Goal: Task Accomplishment & Management: Use online tool/utility

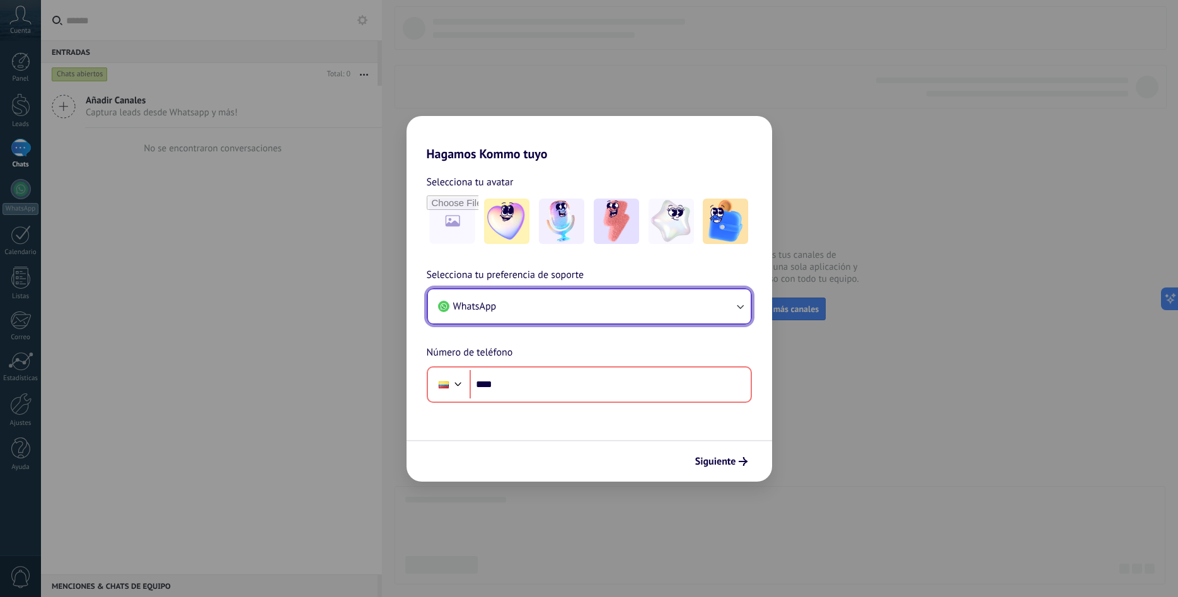
click at [678, 304] on button "WhatsApp" at bounding box center [589, 306] width 323 height 34
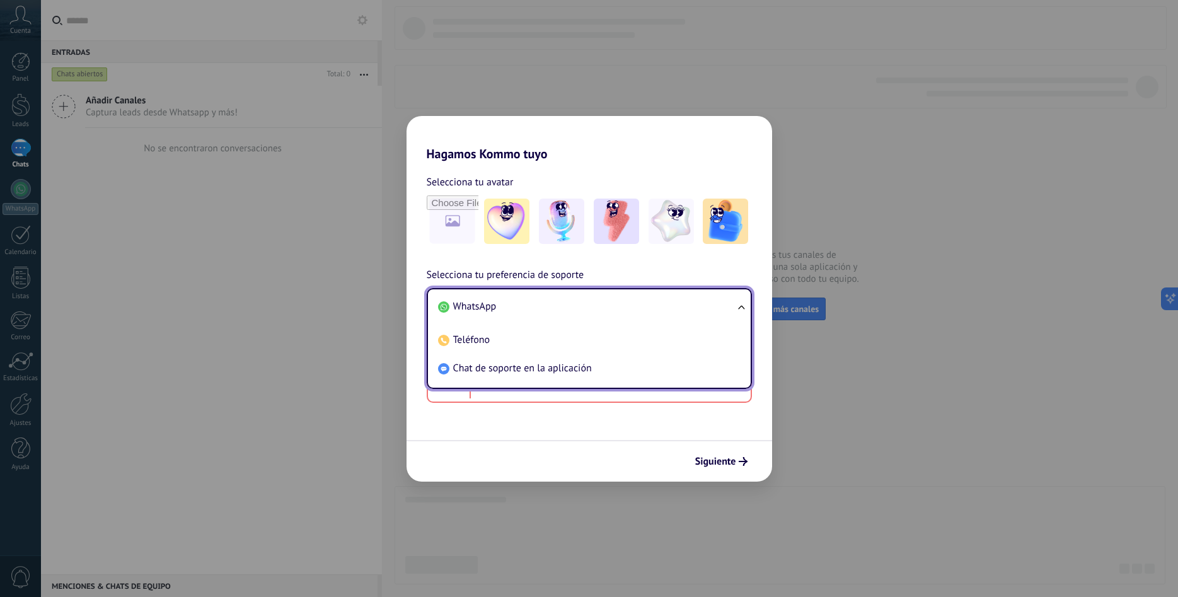
click at [521, 364] on span "Chat de soporte en la aplicación" at bounding box center [522, 368] width 139 height 13
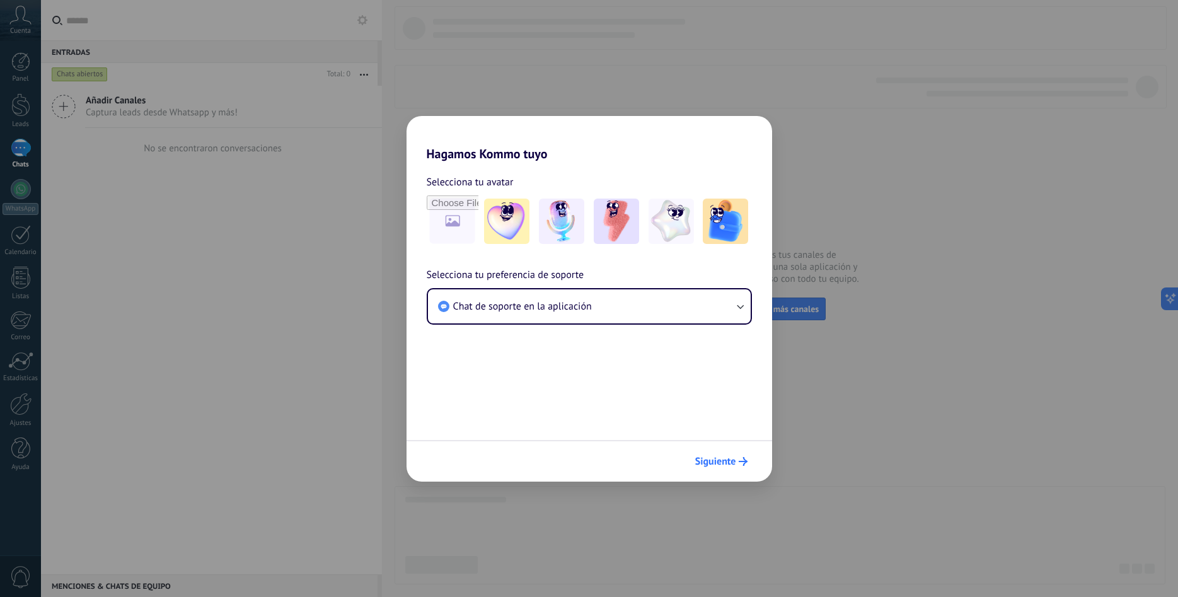
click at [730, 455] on button "Siguiente" at bounding box center [721, 460] width 64 height 21
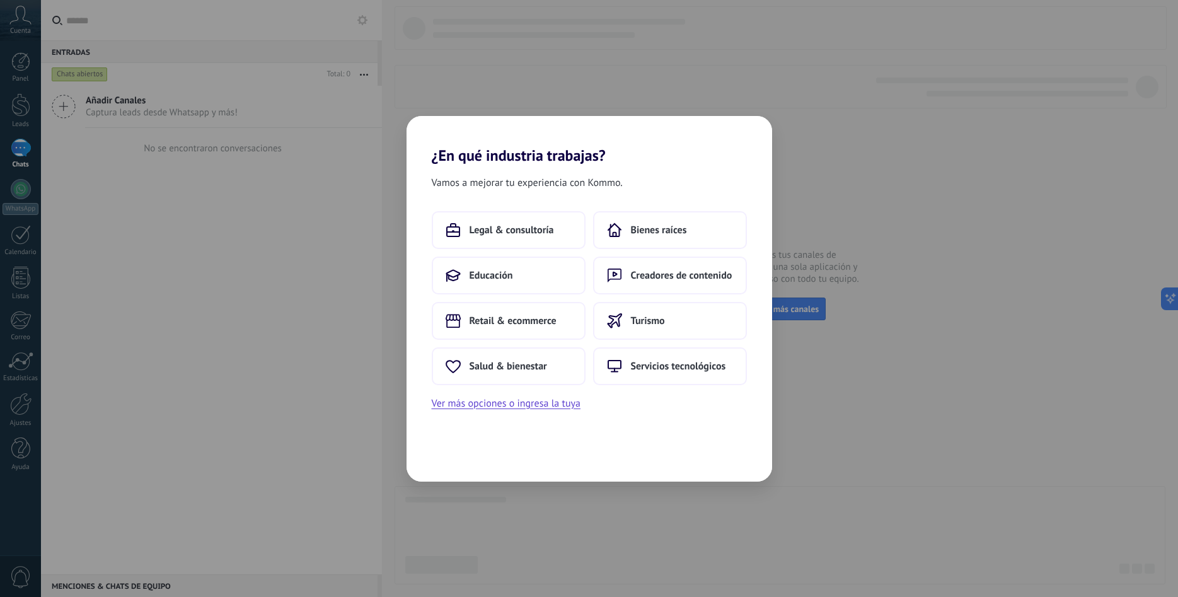
click at [817, 498] on div "¿En qué industria trabajas? Vamos a mejorar tu experiencia con Kommo. Legal & c…" at bounding box center [589, 298] width 1178 height 597
click at [560, 508] on div "¿En qué industria trabajas? Vamos a mejorar tu experiencia con Kommo. Legal & c…" at bounding box center [589, 298] width 1178 height 597
click at [512, 401] on button "Ver más opciones o ingresa la tuya" at bounding box center [506, 403] width 149 height 16
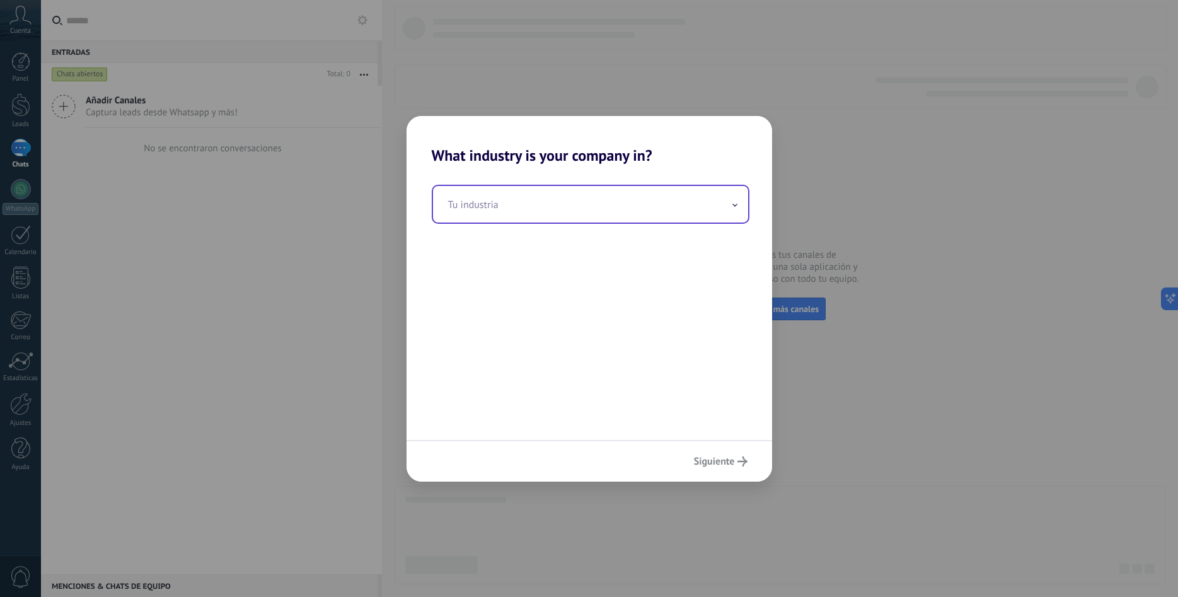
click at [525, 214] on input "text" at bounding box center [590, 204] width 315 height 37
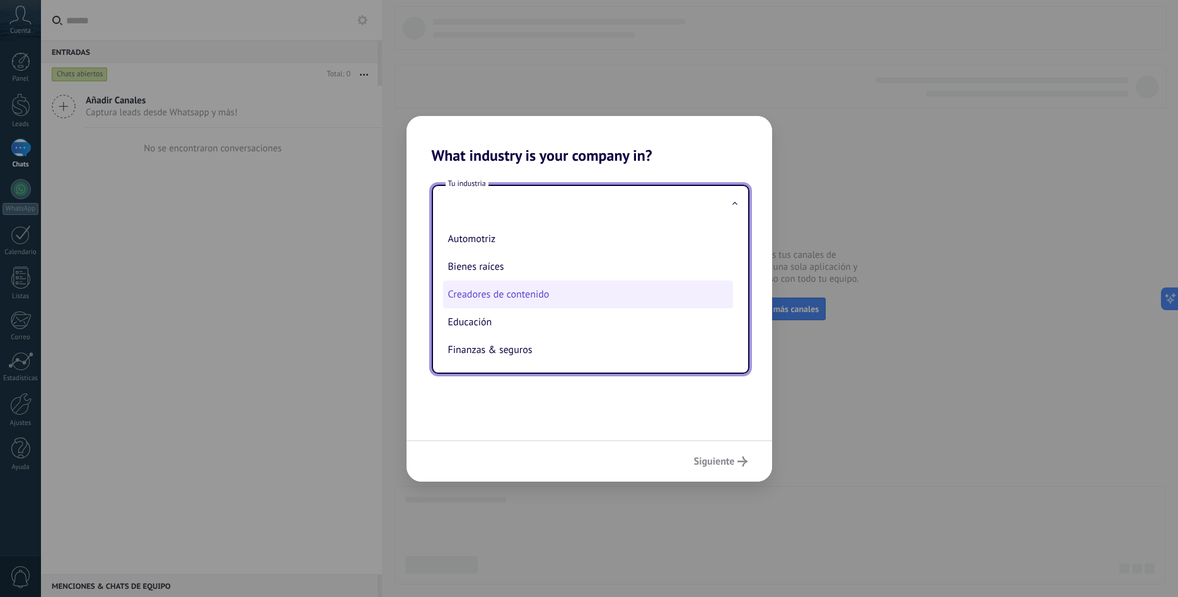
click at [532, 297] on li "Creadores de contenido" at bounding box center [588, 294] width 290 height 28
type input "**********"
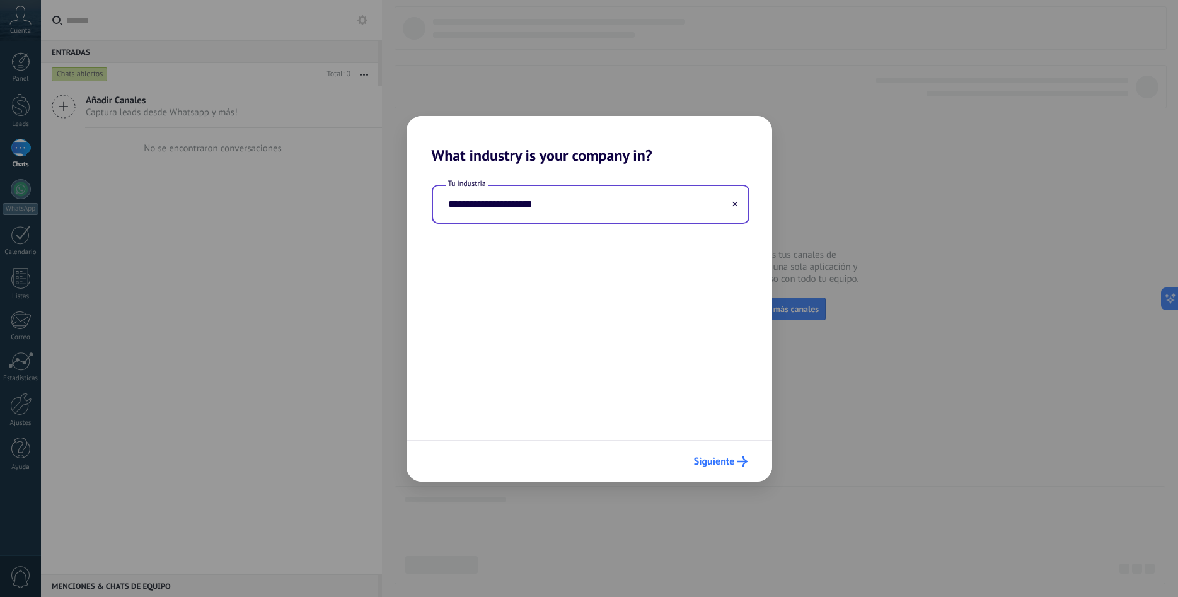
click at [720, 460] on span "Siguiente" at bounding box center [714, 461] width 41 height 9
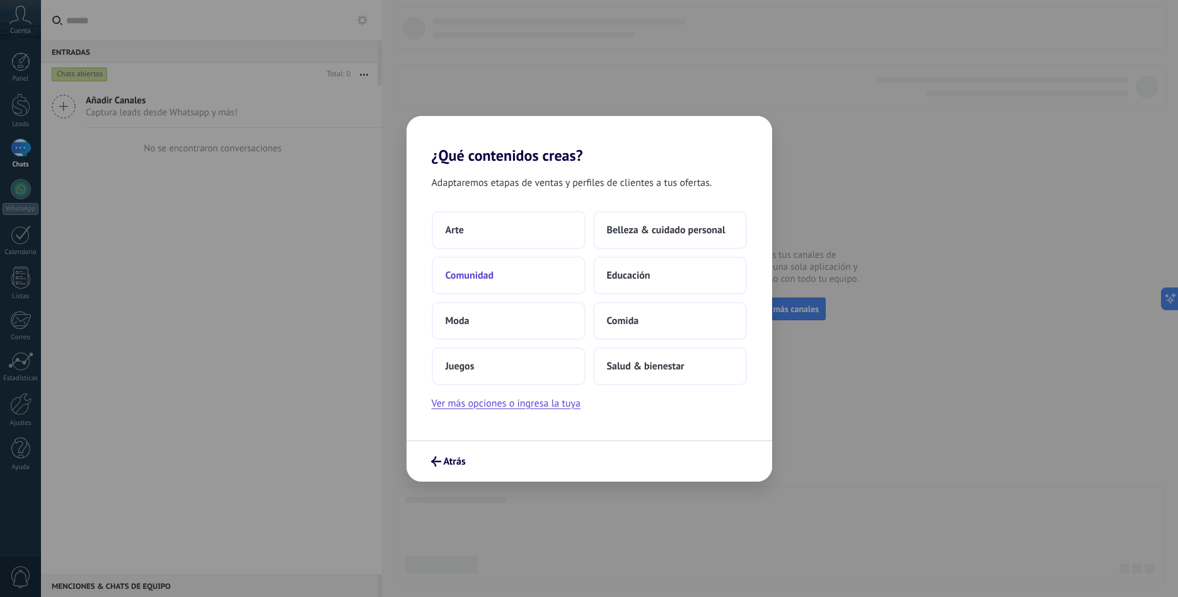
click at [522, 275] on button "Comunidad" at bounding box center [509, 275] width 154 height 38
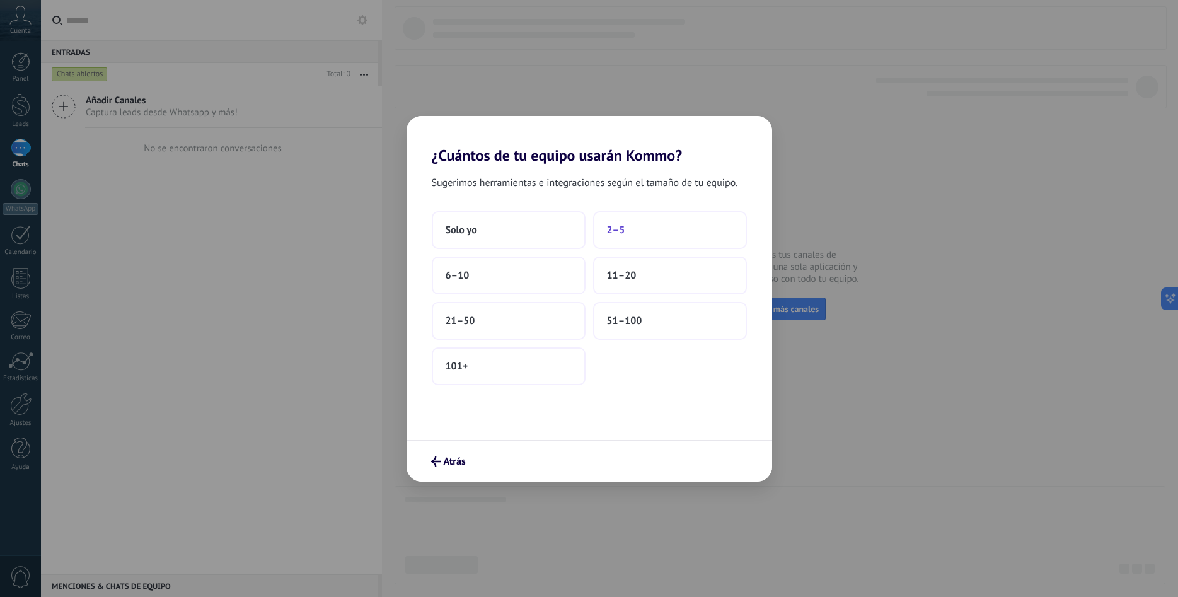
click at [619, 235] on span "2–5" at bounding box center [616, 230] width 18 height 13
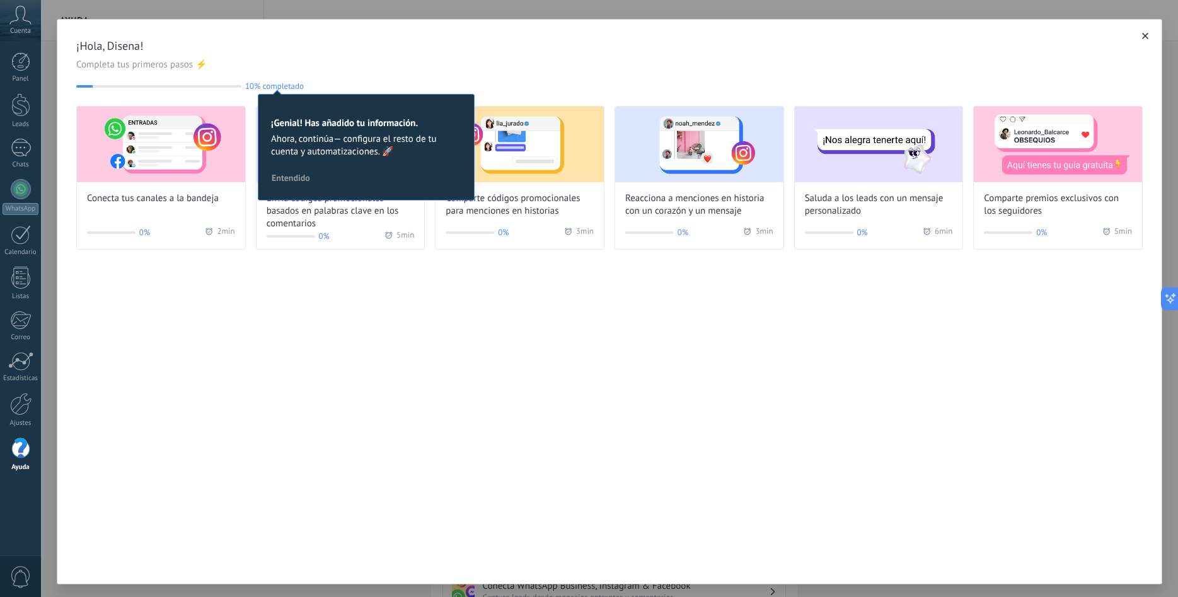
click at [500, 416] on div "¡Hola, Disena! Completa tus primeros pasos ⚡ 10% completado 10 ¡Genial! Has aña…" at bounding box center [609, 301] width 1105 height 565
click at [422, 413] on div "¡Hola, Disena! Completa tus primeros pasos ⚡ 10% completado 10 ¡Genial! Has aña…" at bounding box center [609, 301] width 1105 height 565
click at [181, 182] on div "Conecta tus canales a la bandeja" at bounding box center [161, 155] width 168 height 98
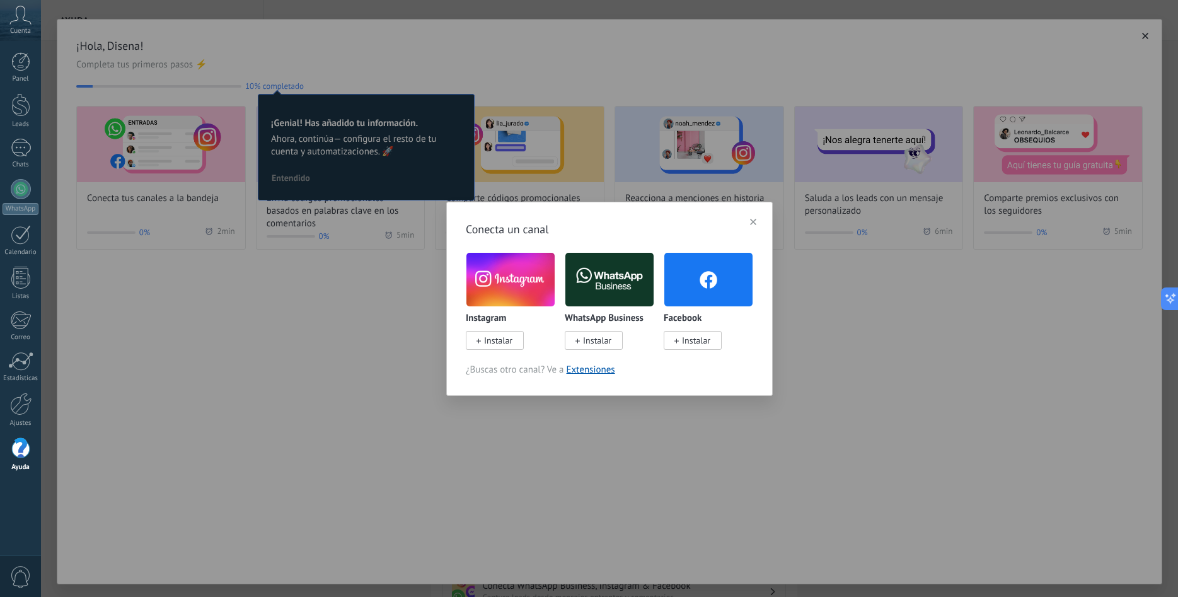
click at [593, 338] on span "Instalar" at bounding box center [597, 340] width 28 height 11
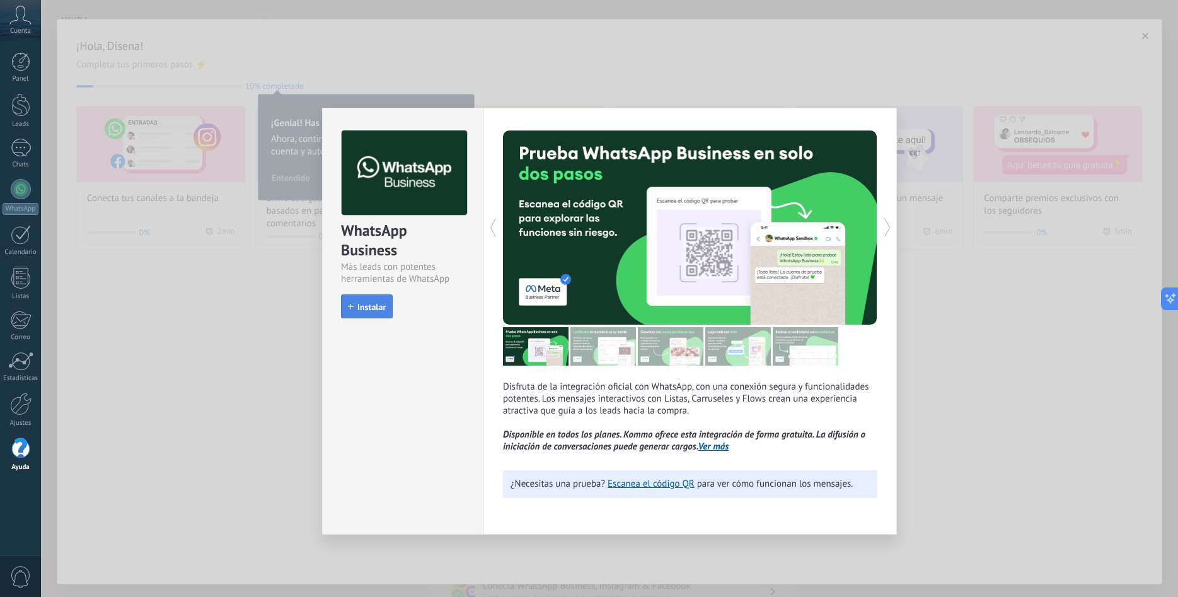
click at [371, 307] on span "Instalar" at bounding box center [371, 306] width 28 height 9
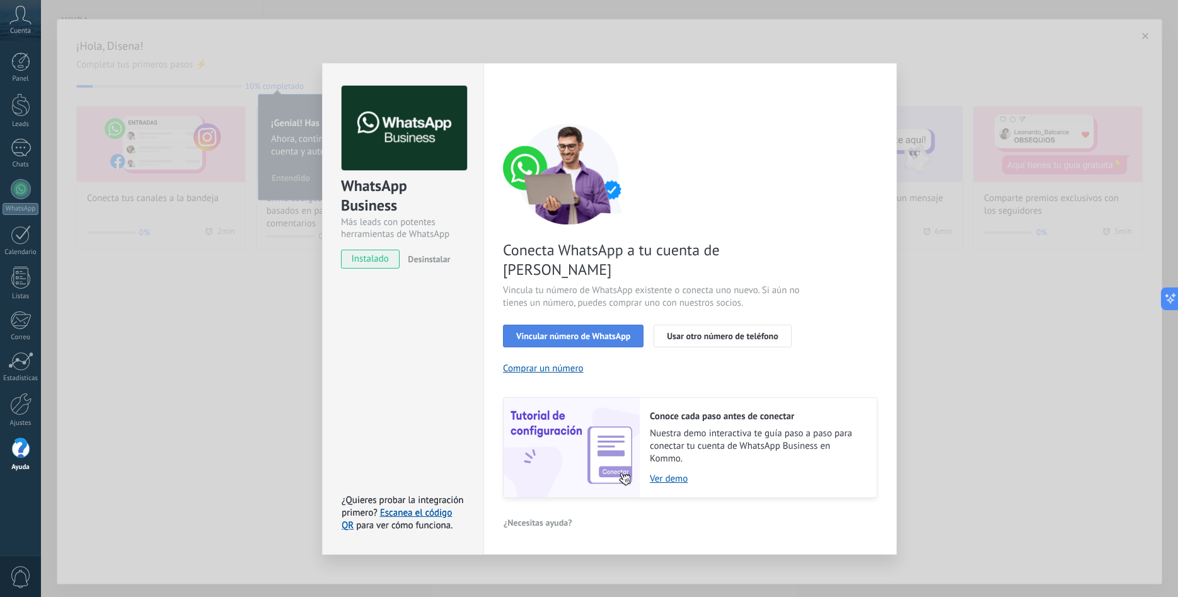
click at [571, 331] on span "Vincular número de WhatsApp" at bounding box center [573, 335] width 114 height 9
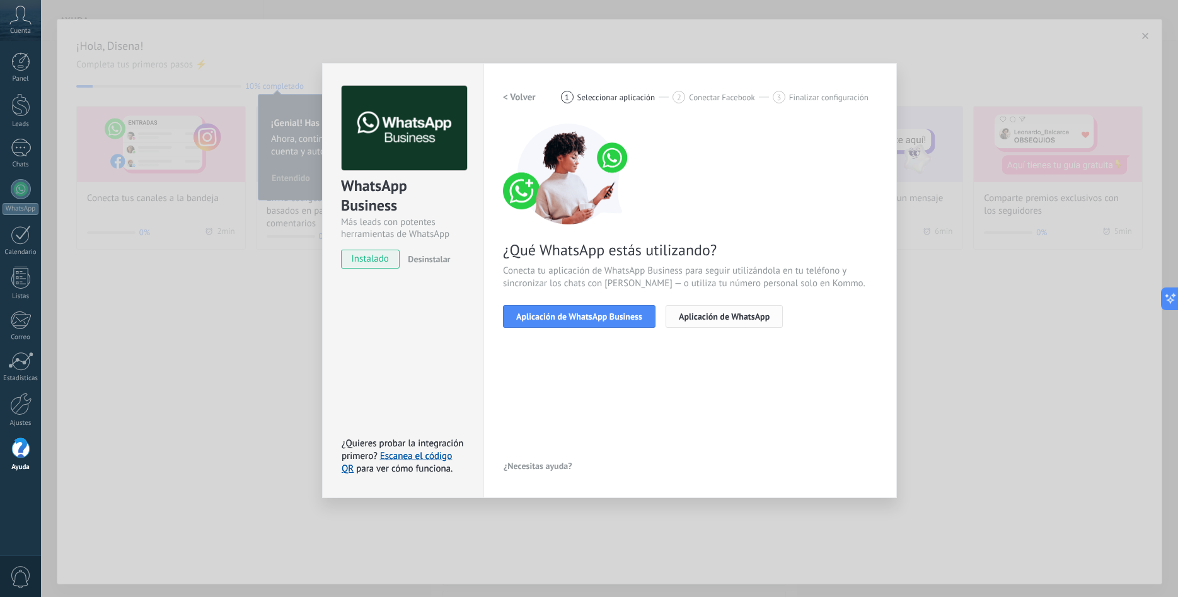
click at [707, 314] on span "Aplicación de WhatsApp" at bounding box center [724, 316] width 91 height 9
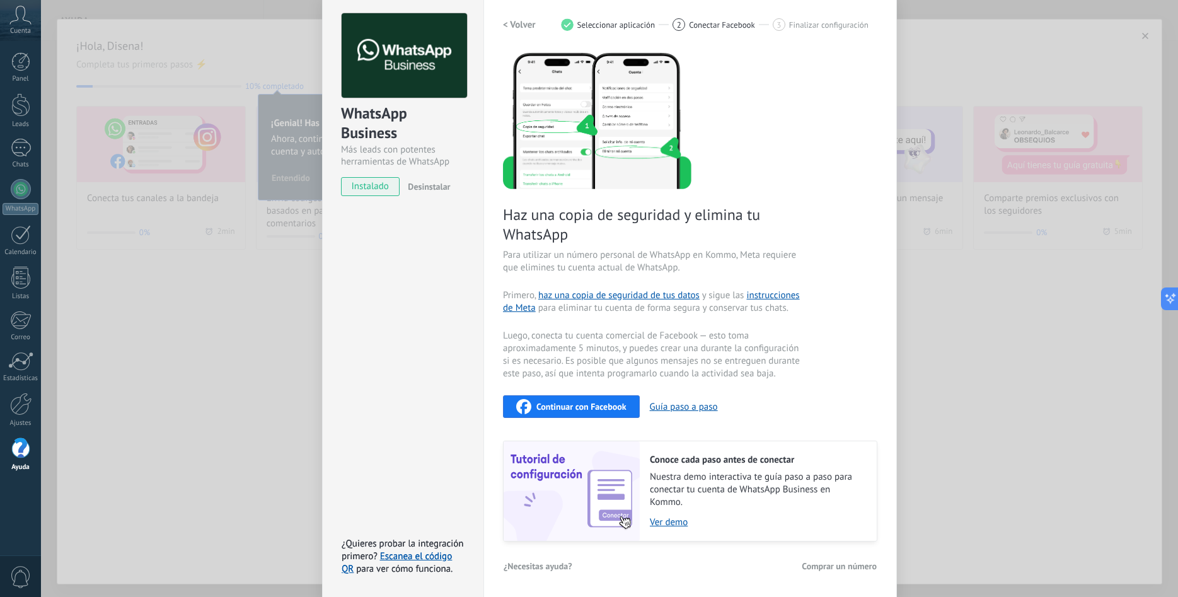
scroll to position [73, 0]
click at [598, 401] on span "Continuar con Facebook" at bounding box center [581, 405] width 90 height 9
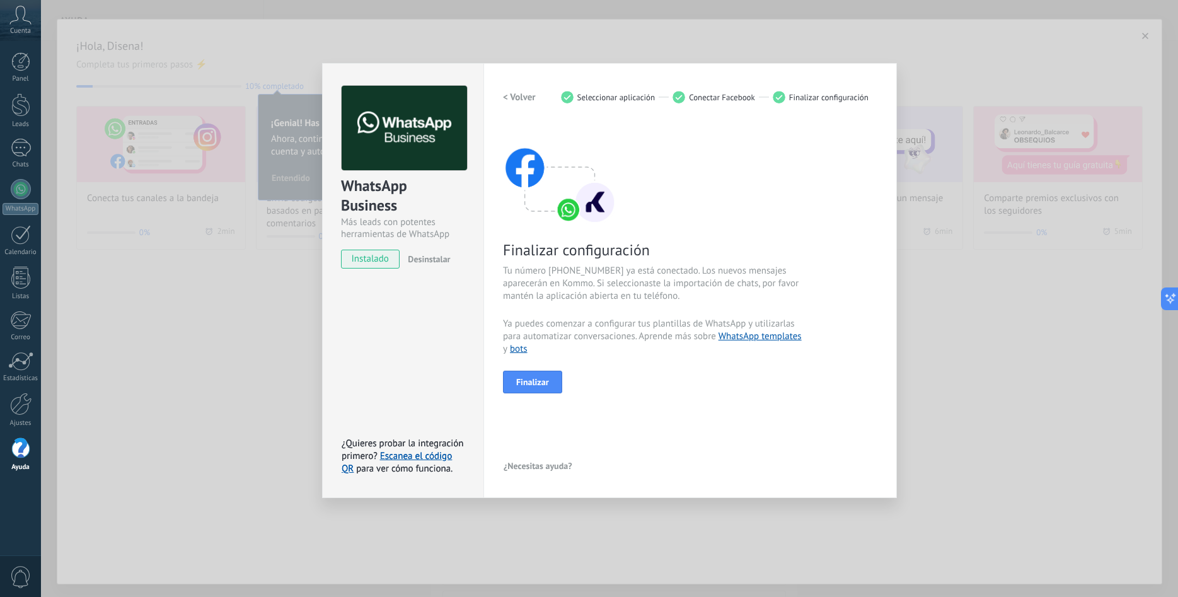
scroll to position [0, 0]
click at [524, 384] on span "Finalizar" at bounding box center [532, 381] width 33 height 9
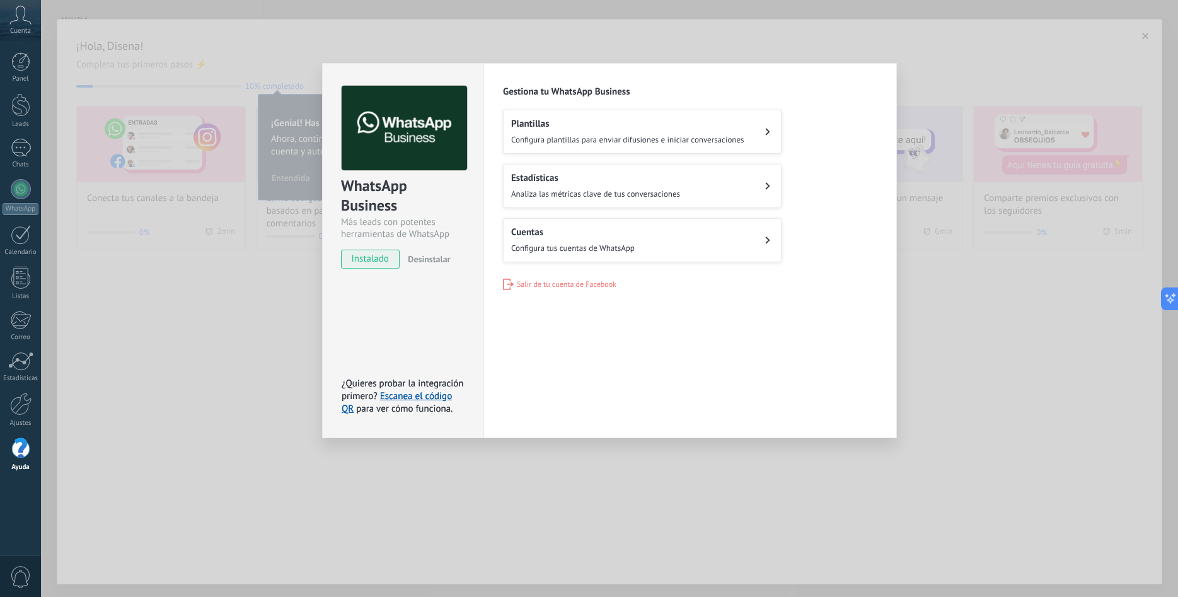
click at [752, 133] on button "Plantillas Configura plantillas para enviar difusiones e iniciar conversaciones" at bounding box center [642, 132] width 278 height 44
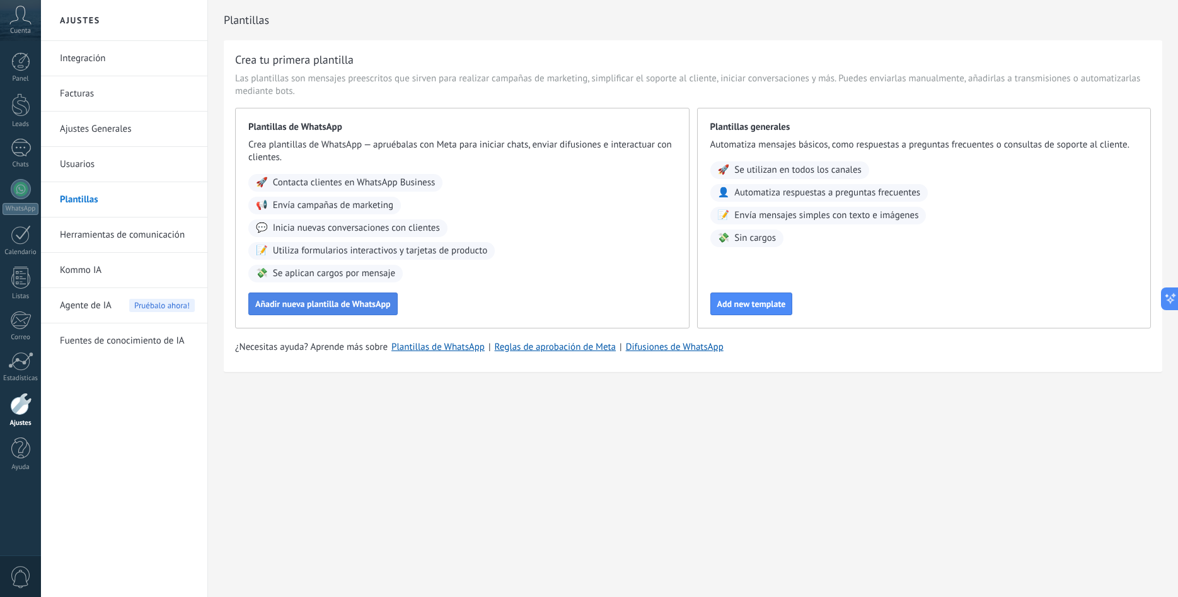
click at [335, 304] on span "Añadir nueva plantilla de WhatsApp" at bounding box center [322, 303] width 135 height 9
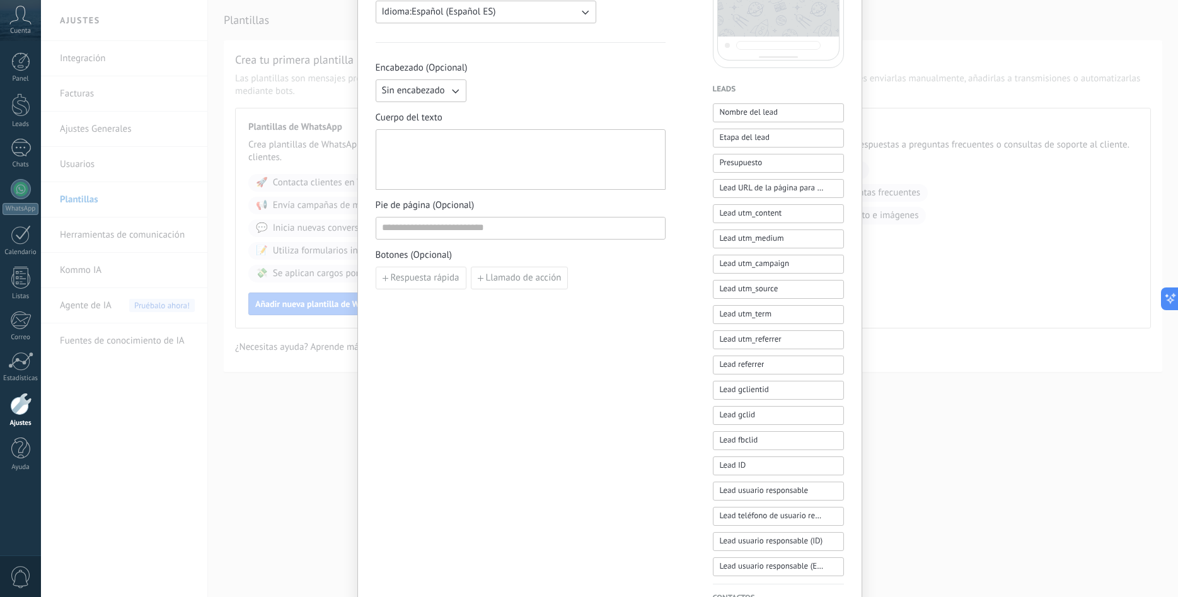
scroll to position [418, 0]
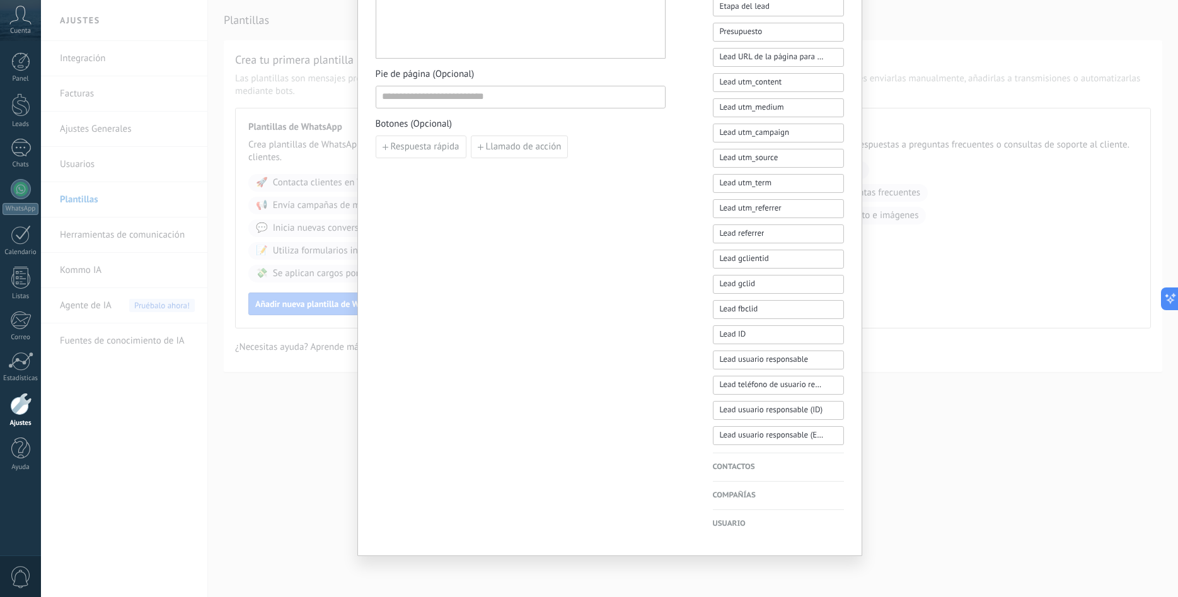
click at [999, 423] on div "Nueva plantilla Cancelar Guardar borrador Enviar a revisión Diseña Estudio Crea…" at bounding box center [609, 298] width 1137 height 597
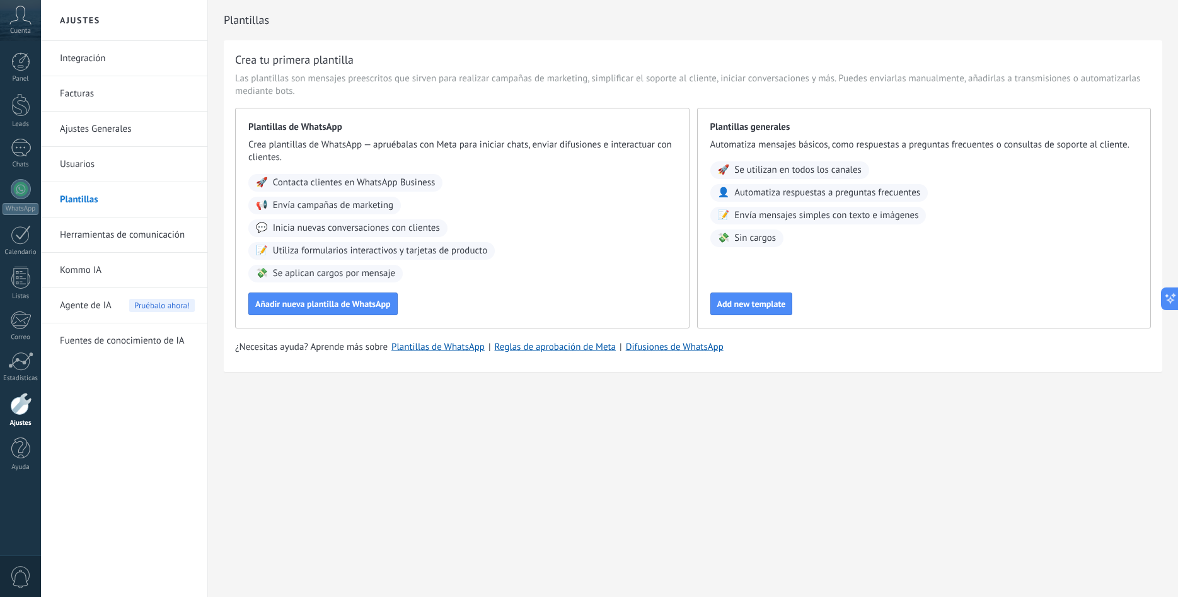
scroll to position [0, 0]
click at [339, 77] on span "Las plantillas son mensajes preescritos que sirven para realizar campañas de ma…" at bounding box center [692, 84] width 915 height 25
click at [728, 309] on button "Add new template" at bounding box center [751, 303] width 83 height 23
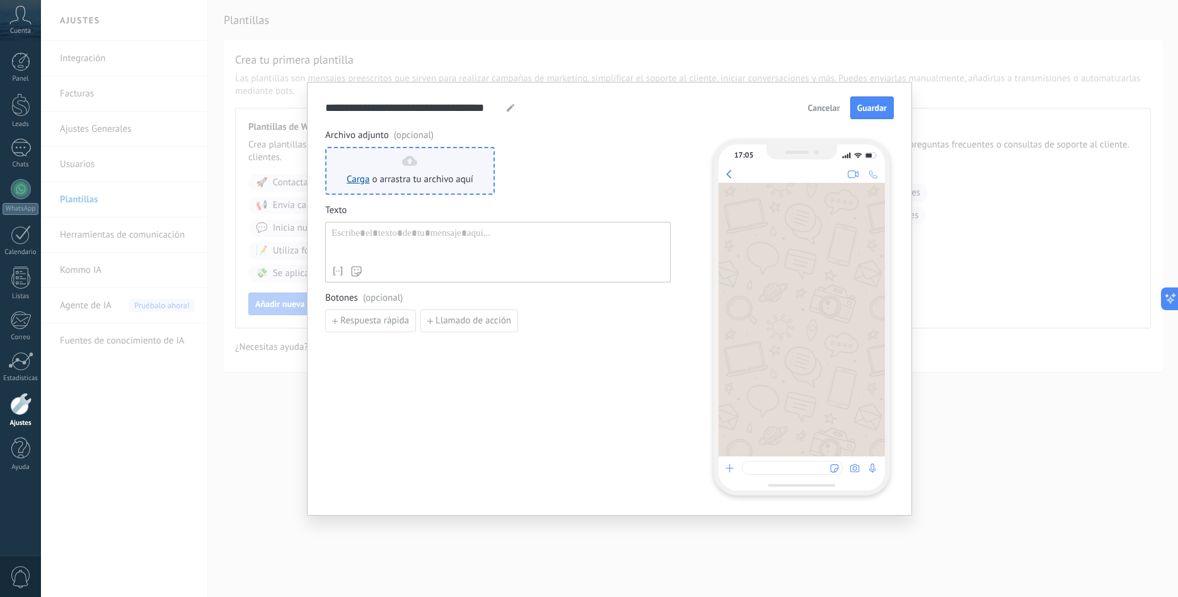
click at [441, 183] on span "o arrastra tu archivo aquí" at bounding box center [422, 179] width 101 height 13
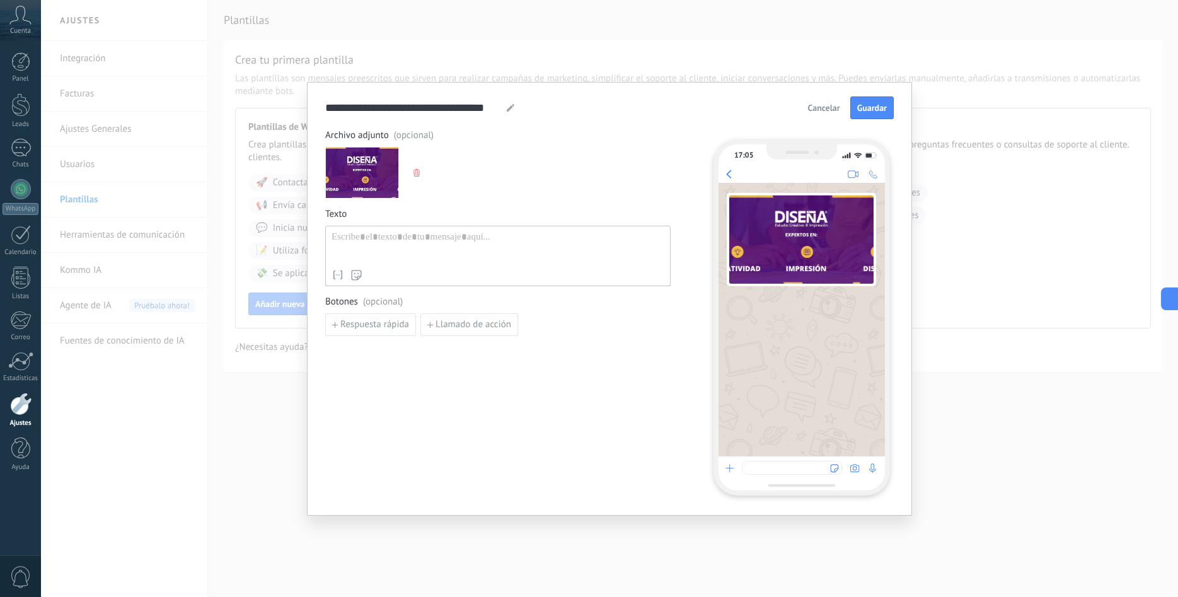
click at [418, 171] on icon "button" at bounding box center [416, 173] width 6 height 8
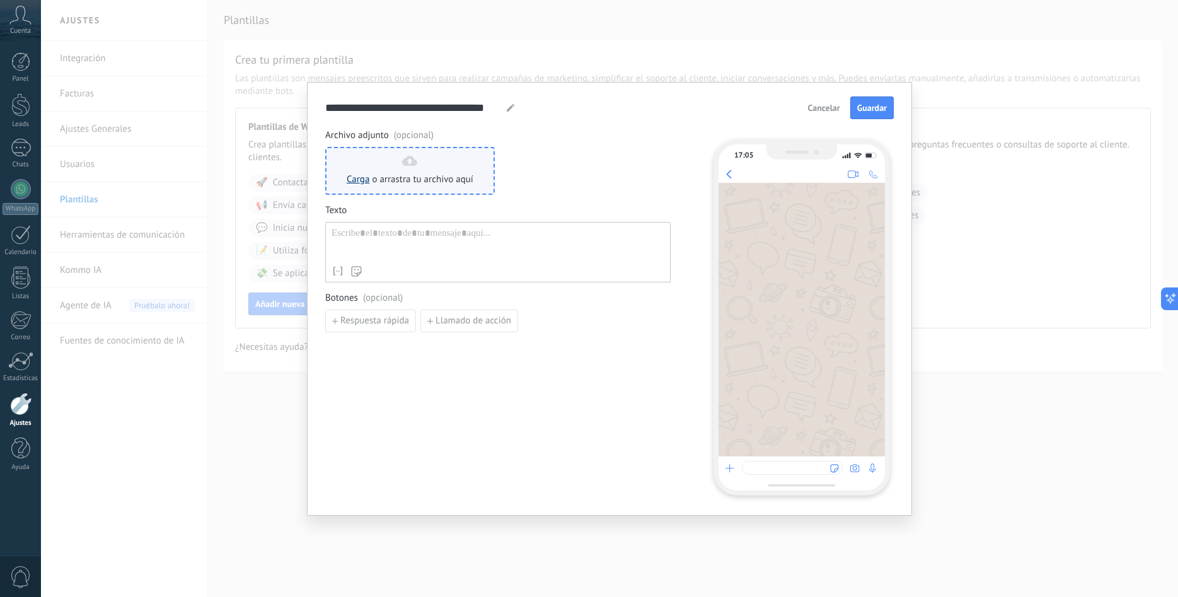
click at [360, 180] on link "Carga" at bounding box center [358, 179] width 23 height 12
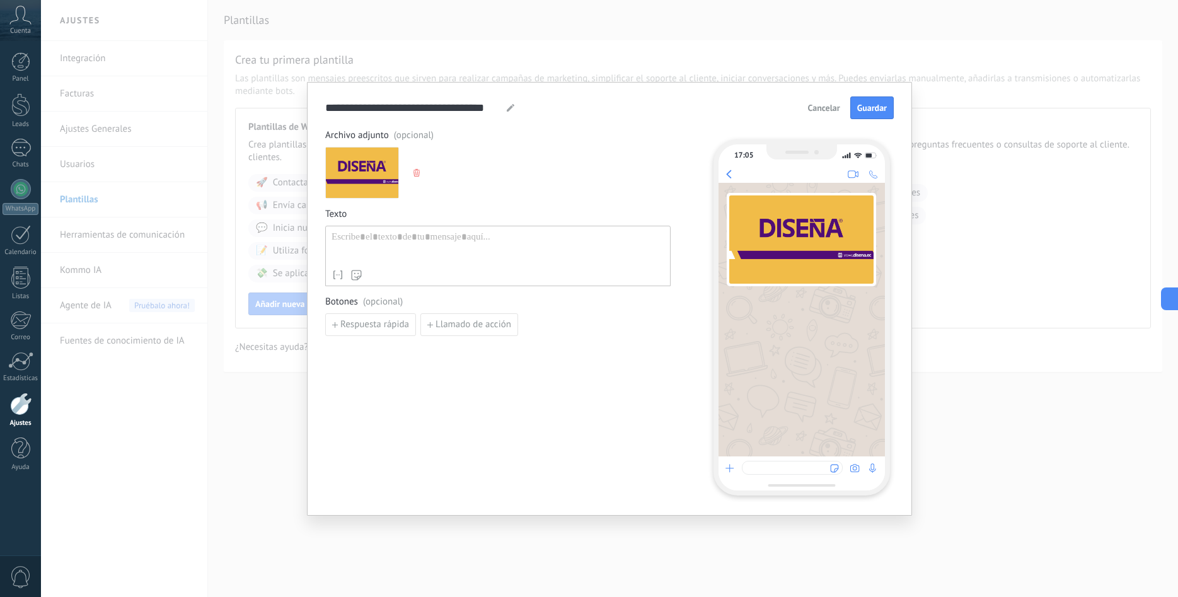
click at [387, 241] on div at bounding box center [497, 247] width 333 height 32
click at [392, 326] on span "Respuesta rápida" at bounding box center [374, 324] width 69 height 9
click at [392, 326] on input at bounding box center [393, 324] width 134 height 20
type input "*"
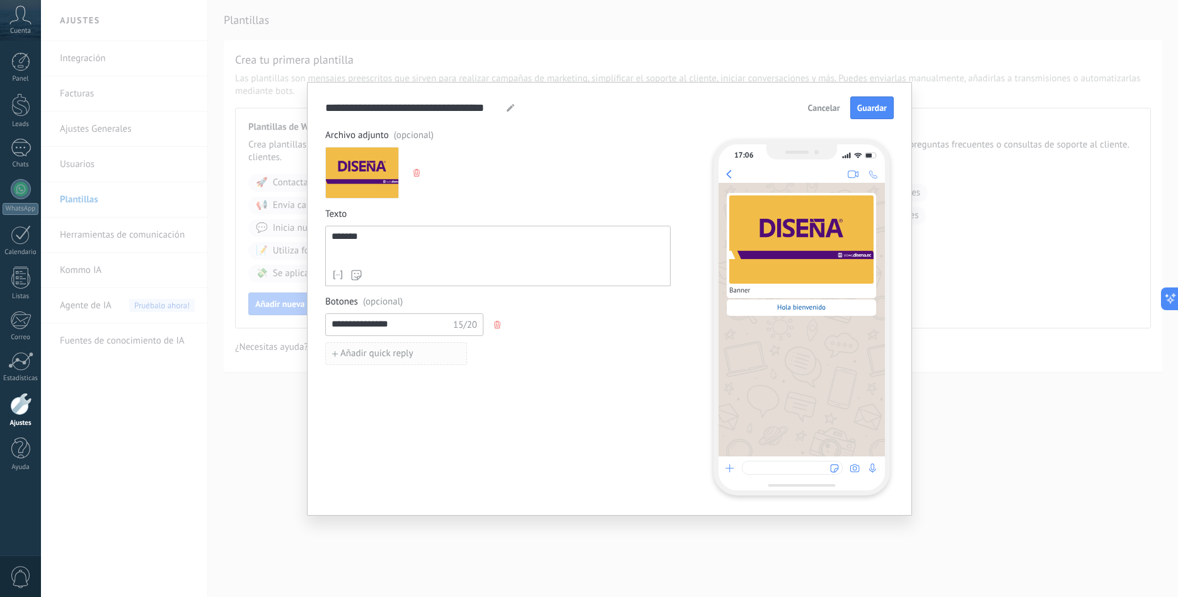
type input "**********"
click at [395, 355] on span "Añadir quick reply" at bounding box center [376, 353] width 73 height 9
click at [395, 355] on input at bounding box center [393, 353] width 134 height 20
type input "**********"
click at [447, 430] on div "Archivo adjunto (opcional) Texto ****** Nombre del contacto Nombre Apellido Con…" at bounding box center [497, 311] width 345 height 365
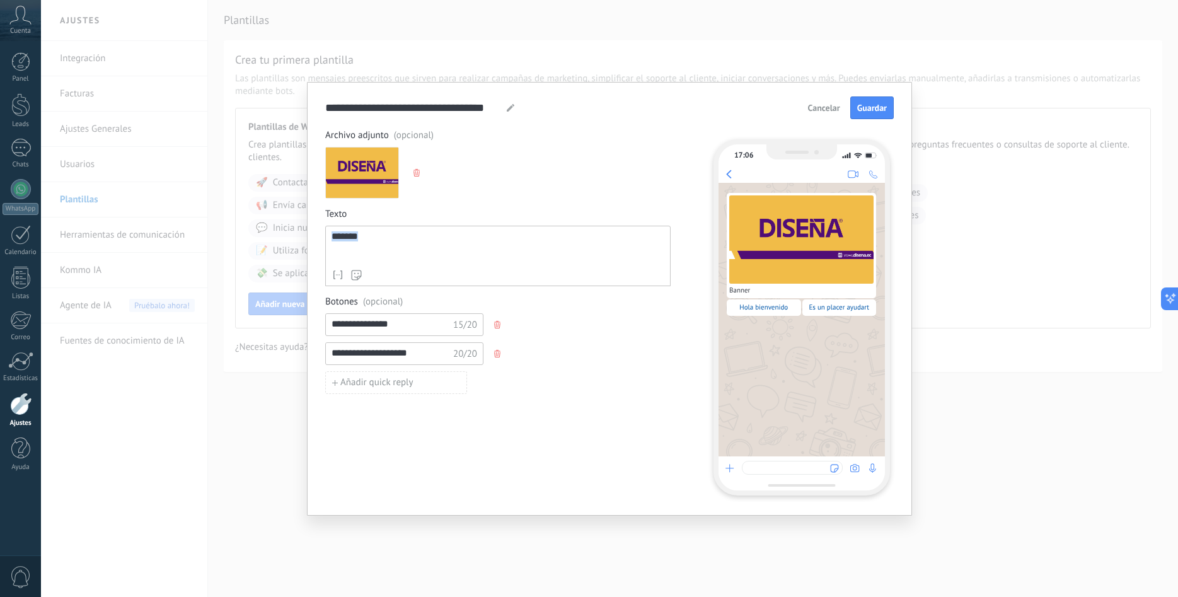
drag, startPoint x: 372, startPoint y: 239, endPoint x: 324, endPoint y: 246, distance: 49.0
click at [331, 246] on div "******" at bounding box center [497, 247] width 333 height 32
click at [406, 325] on input "**********" at bounding box center [392, 324] width 132 height 20
drag, startPoint x: 415, startPoint y: 322, endPoint x: 333, endPoint y: 326, distance: 82.7
click at [333, 326] on input "**********" at bounding box center [392, 324] width 132 height 20
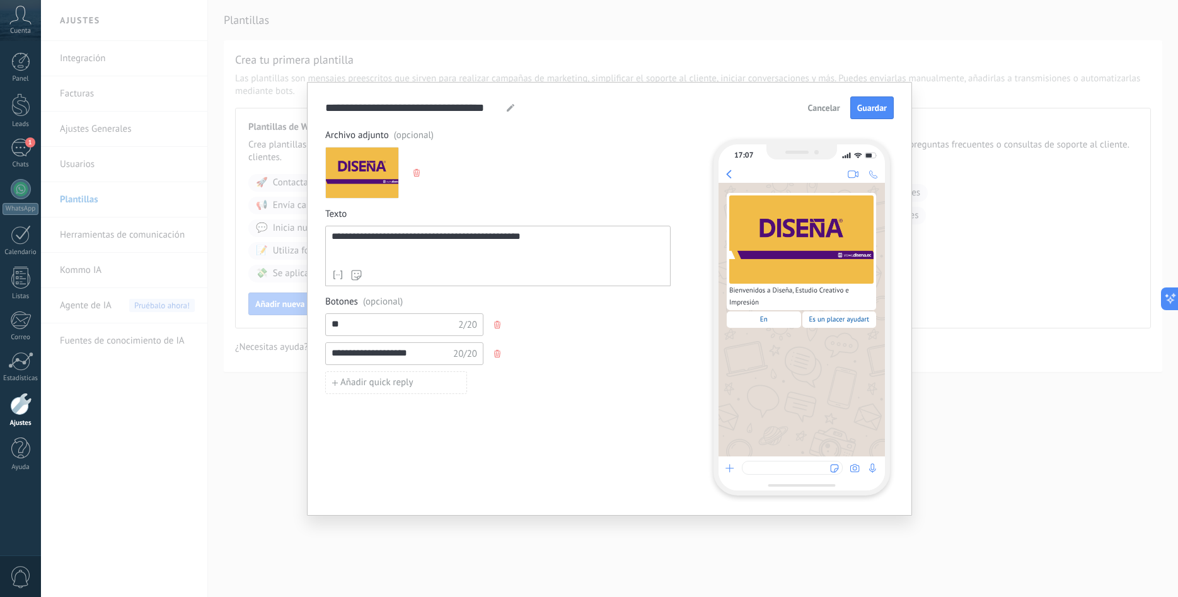
type input "*"
type input "******"
click at [369, 350] on input "**********" at bounding box center [392, 353] width 132 height 20
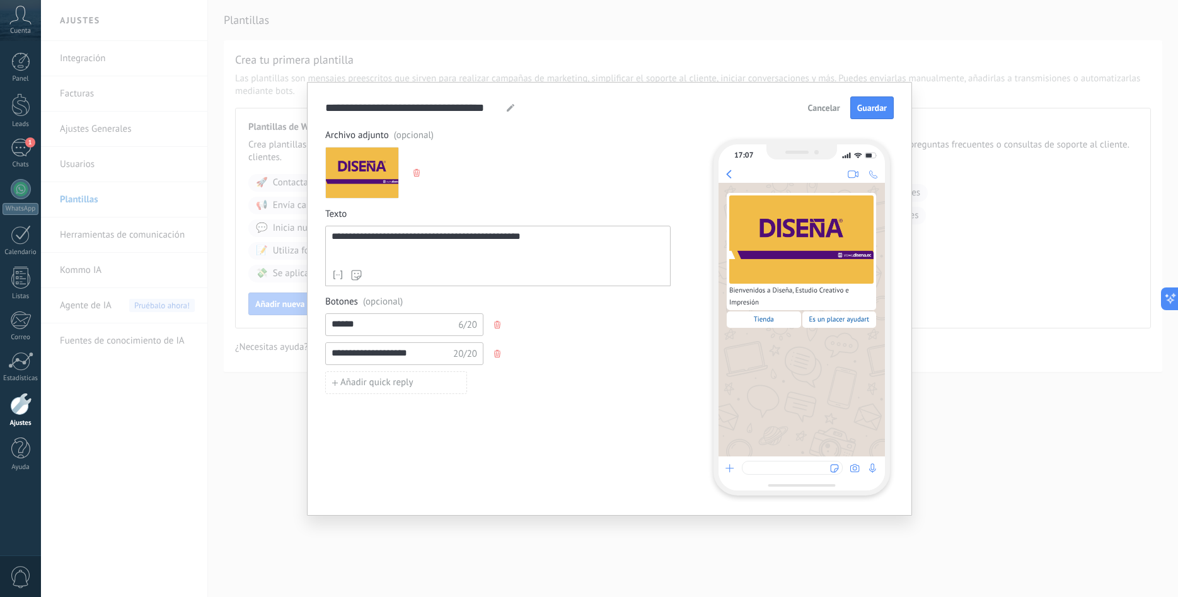
click at [369, 350] on input "**********" at bounding box center [392, 353] width 132 height 20
type input "*********"
click at [476, 436] on div "**********" at bounding box center [497, 311] width 345 height 365
click at [869, 112] on span "Guardar" at bounding box center [872, 107] width 30 height 9
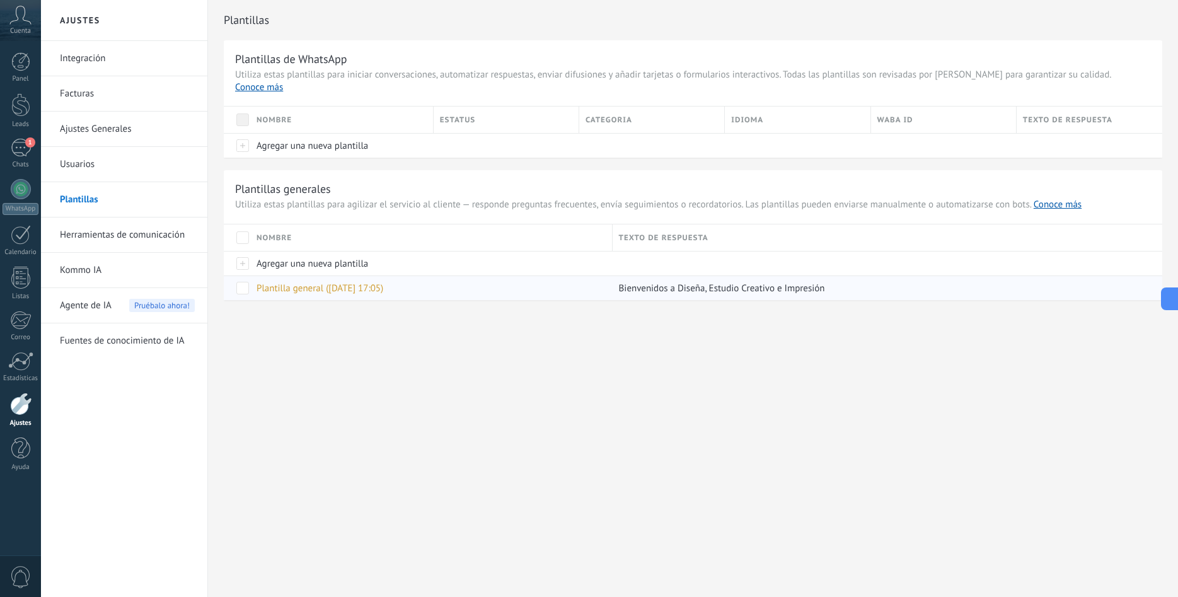
click at [277, 282] on span "Plantilla general ([DATE] 17:05)" at bounding box center [319, 288] width 127 height 12
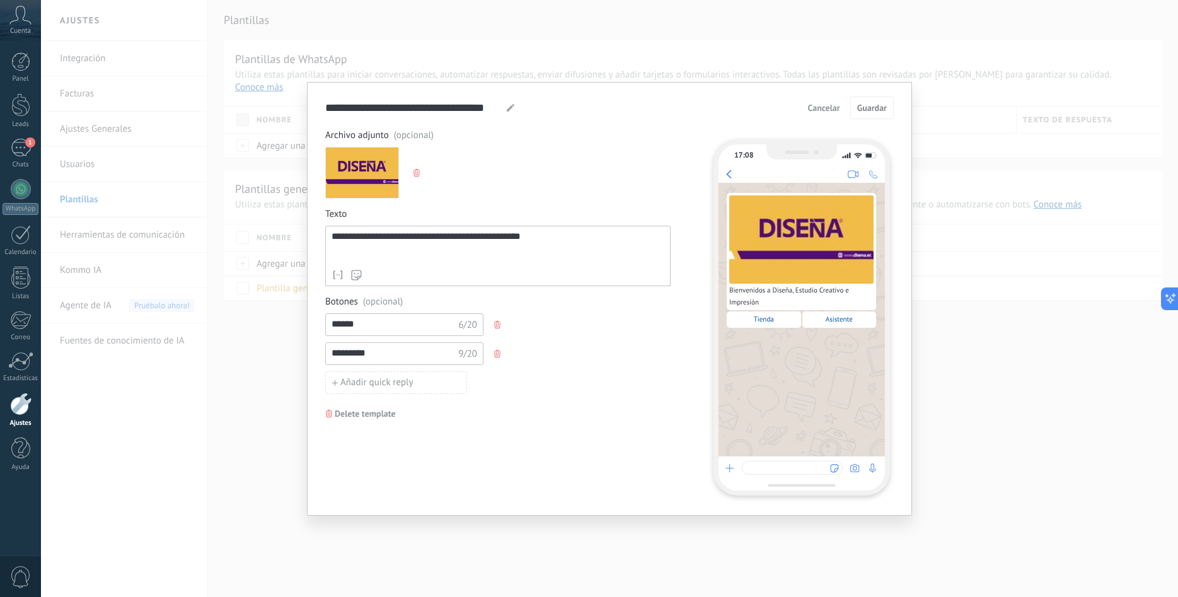
click at [943, 425] on div "**********" at bounding box center [609, 298] width 1137 height 597
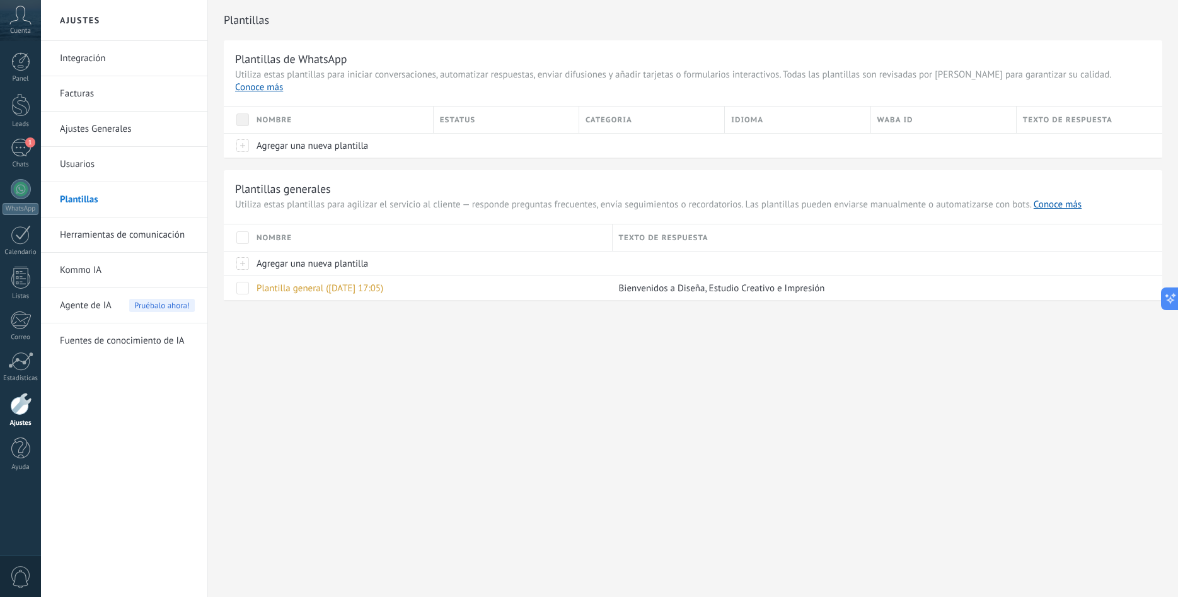
click at [110, 275] on link "Kommo IA" at bounding box center [127, 270] width 135 height 35
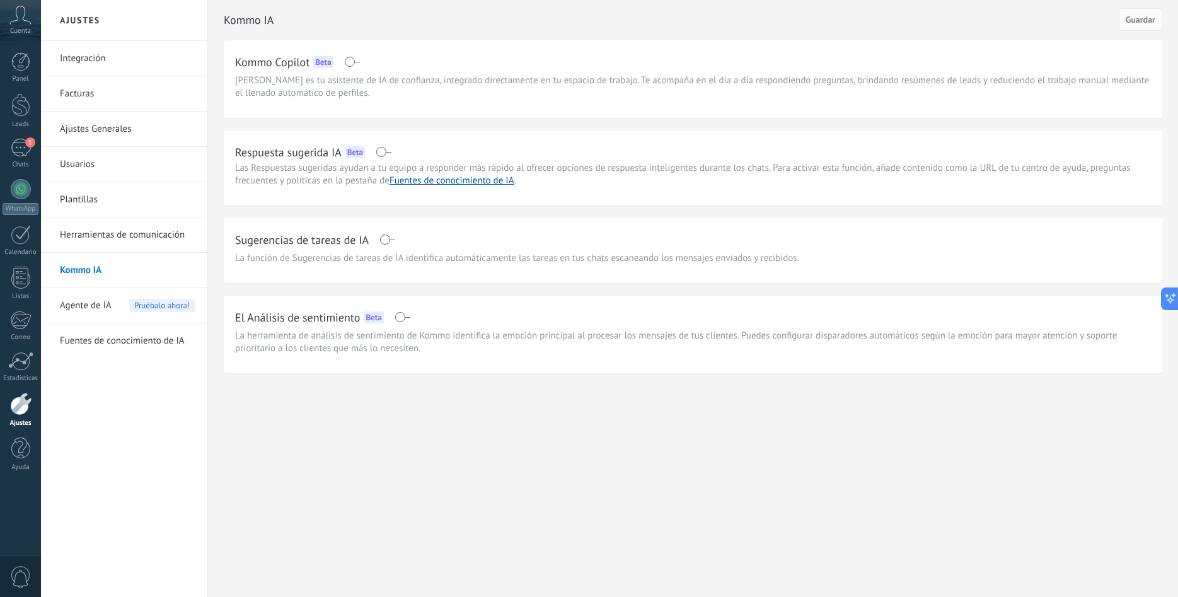
click at [394, 239] on span at bounding box center [387, 239] width 16 height 10
click at [391, 149] on span at bounding box center [384, 152] width 16 height 10
click at [167, 307] on span "Pruébalo ahora!" at bounding box center [162, 305] width 66 height 13
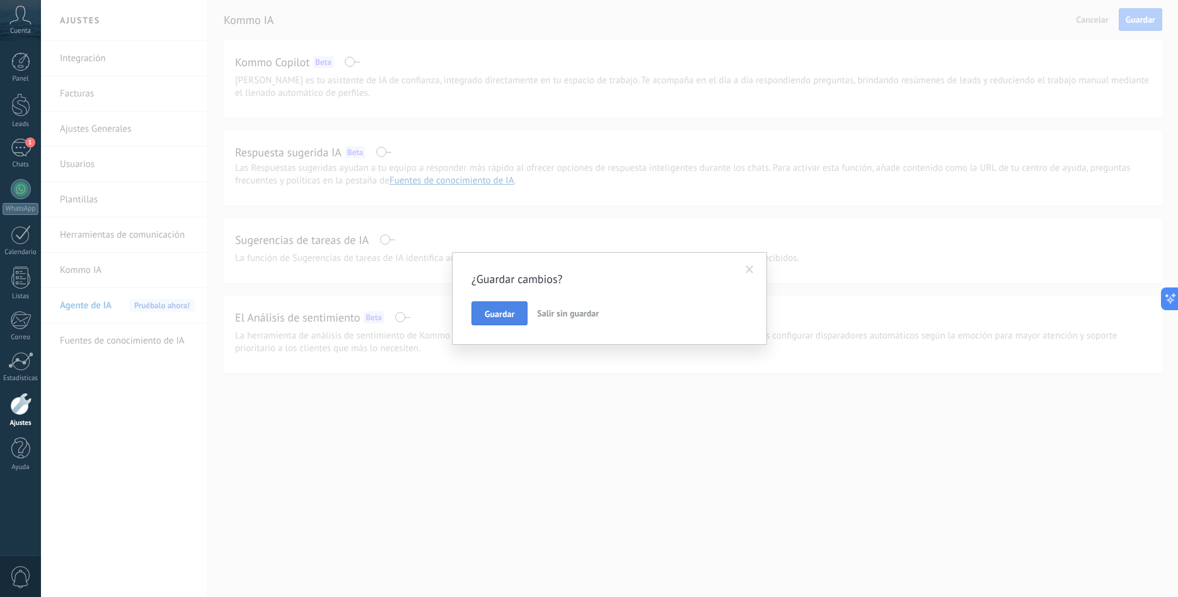
click at [512, 313] on span "Guardar" at bounding box center [500, 313] width 30 height 9
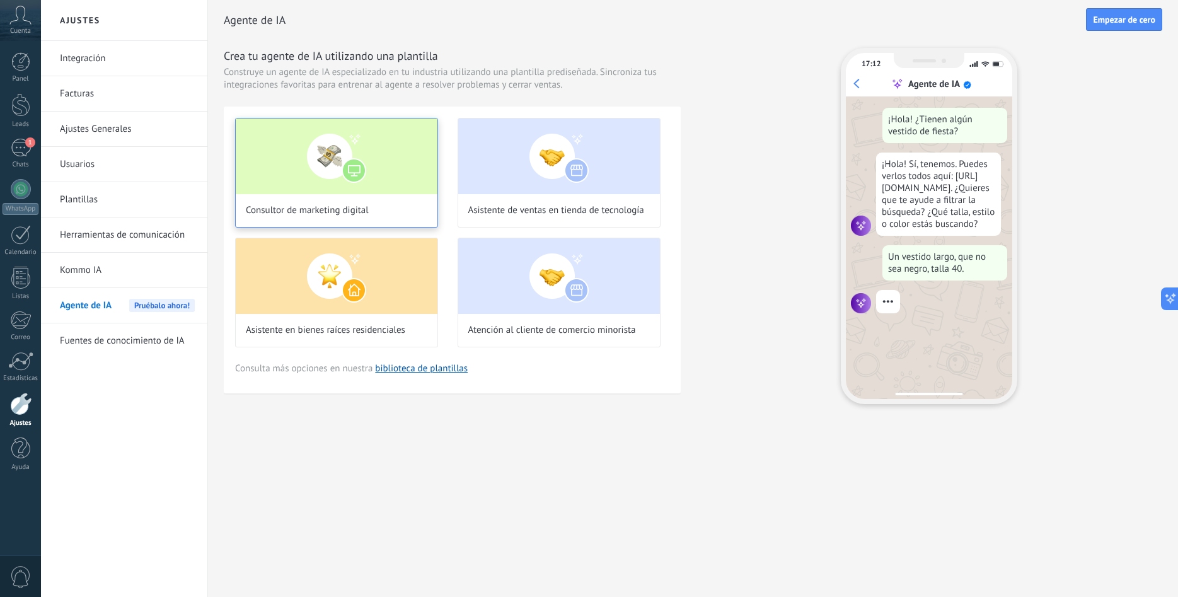
click at [389, 162] on img at bounding box center [337, 156] width 202 height 76
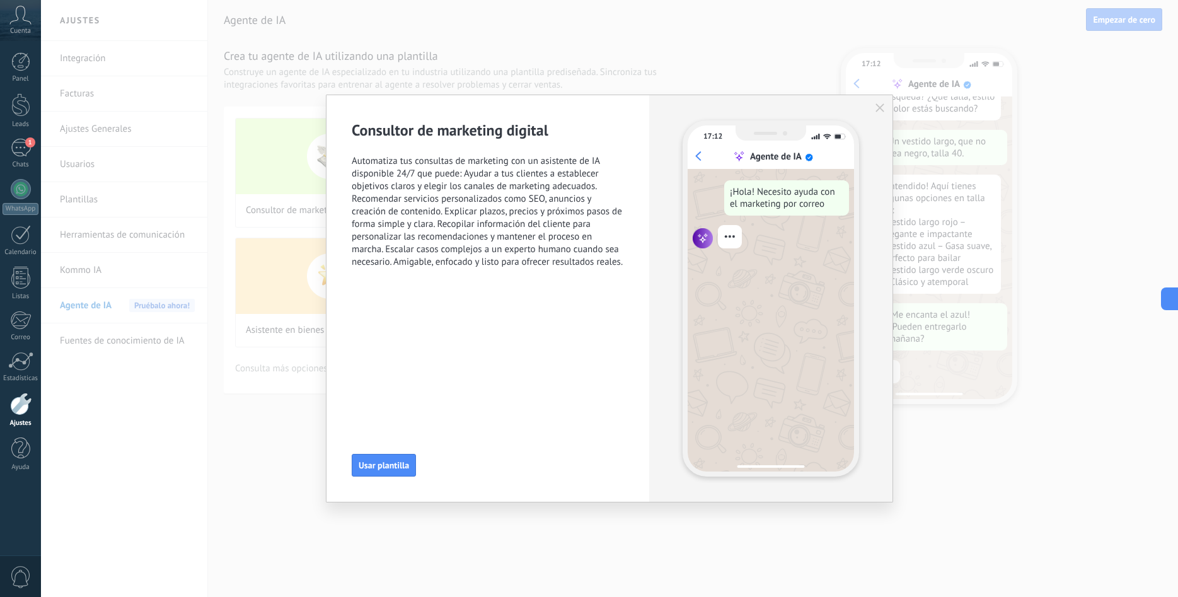
scroll to position [127, 0]
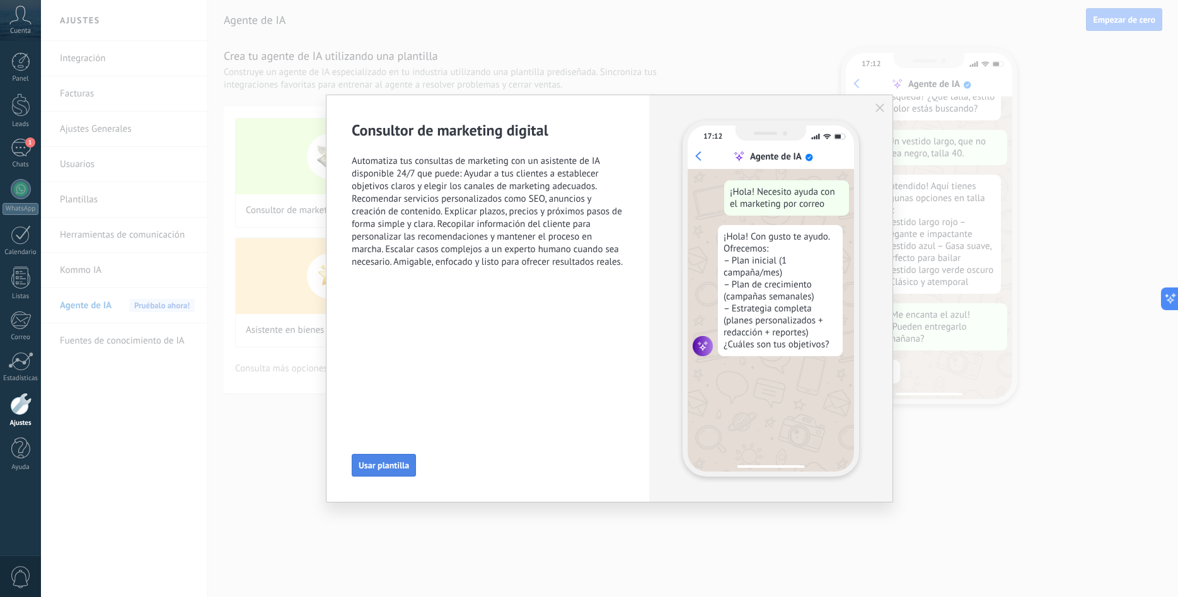
click at [389, 464] on span "Usar plantilla" at bounding box center [384, 465] width 50 height 9
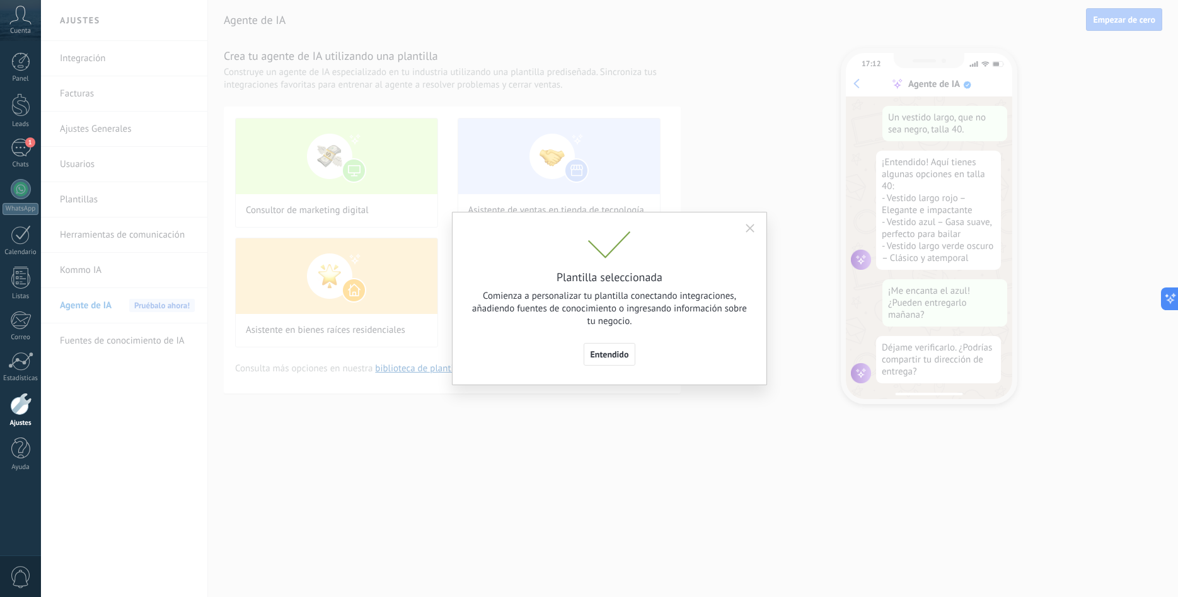
scroll to position [151, 0]
click at [605, 358] on span "Entendido" at bounding box center [609, 354] width 38 height 9
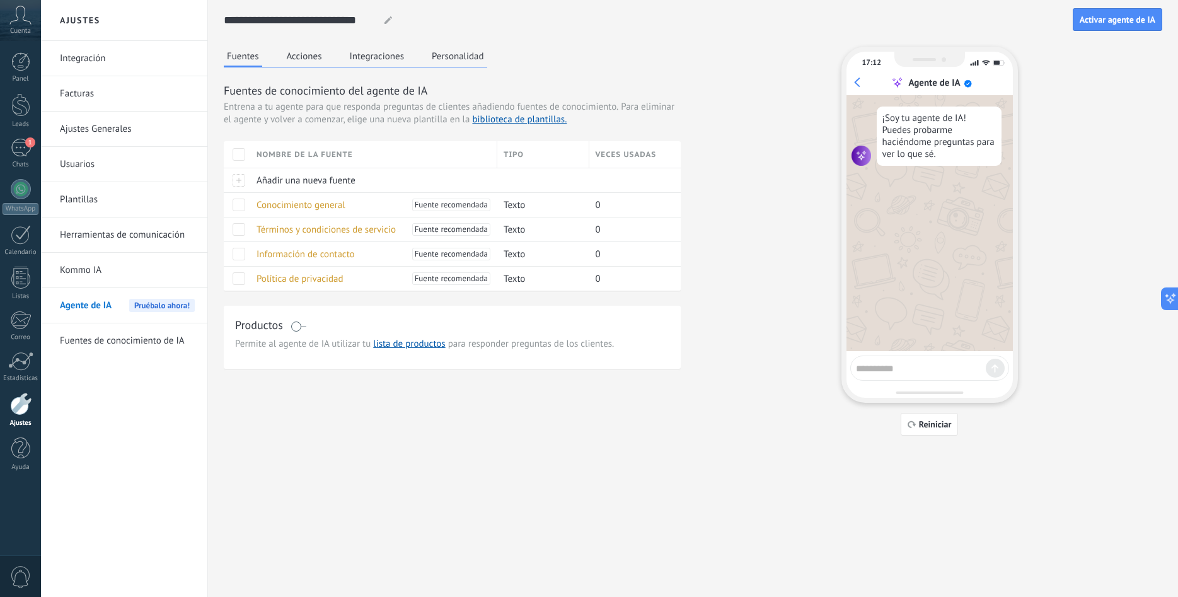
click at [145, 344] on link "Fuentes de conocimiento de IA" at bounding box center [127, 340] width 135 height 35
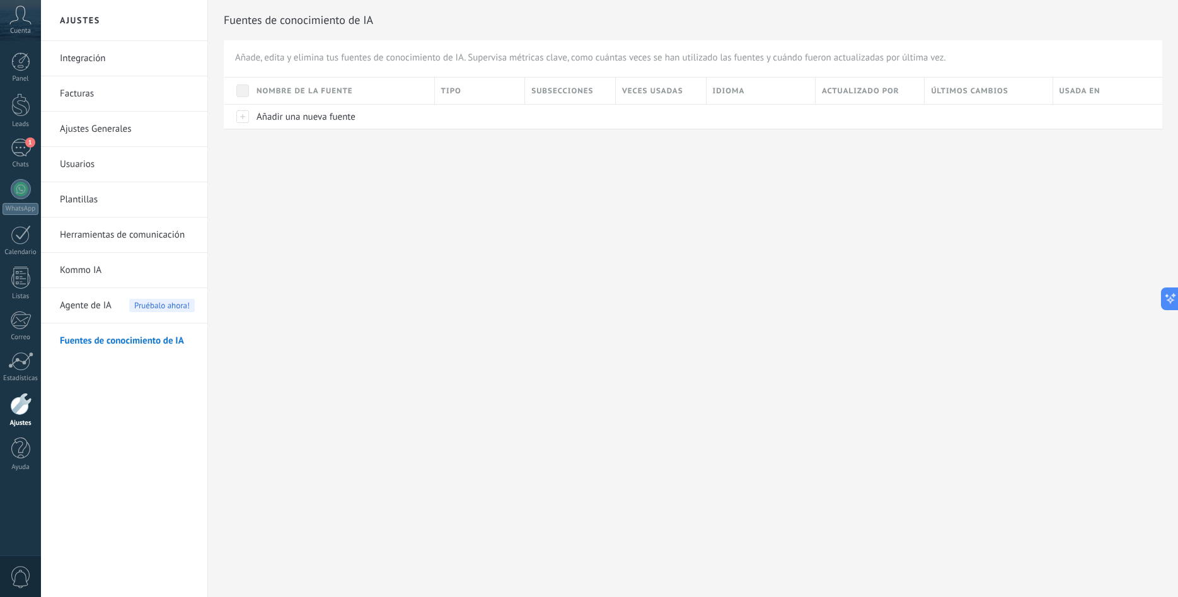
click at [80, 95] on link "Facturas" at bounding box center [127, 93] width 135 height 35
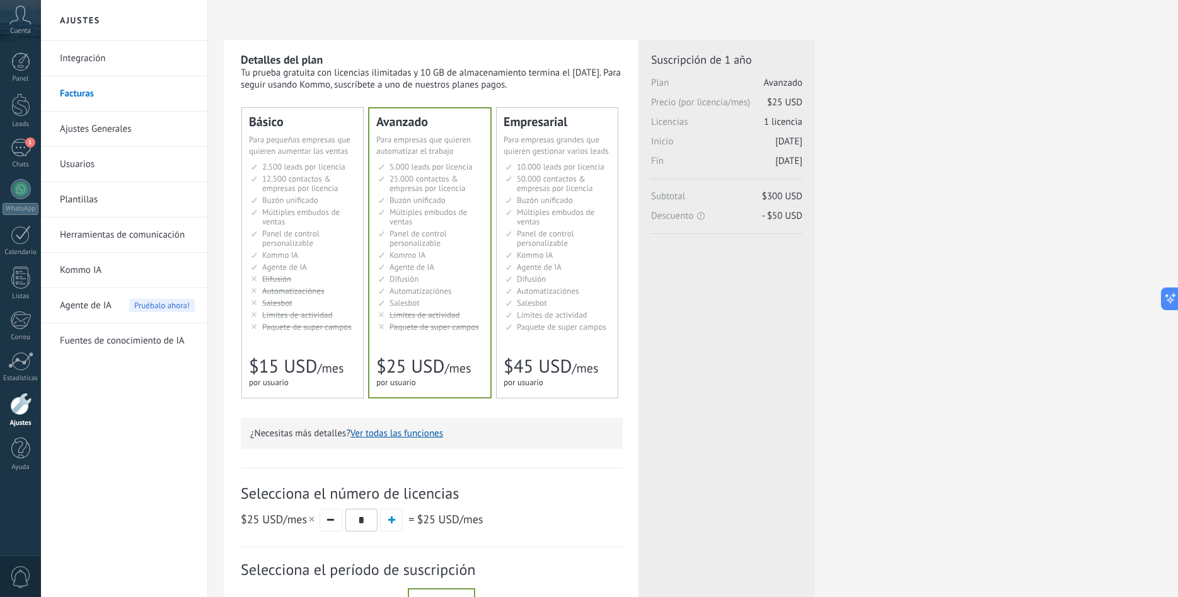
click at [82, 57] on link "Integración" at bounding box center [127, 58] width 135 height 35
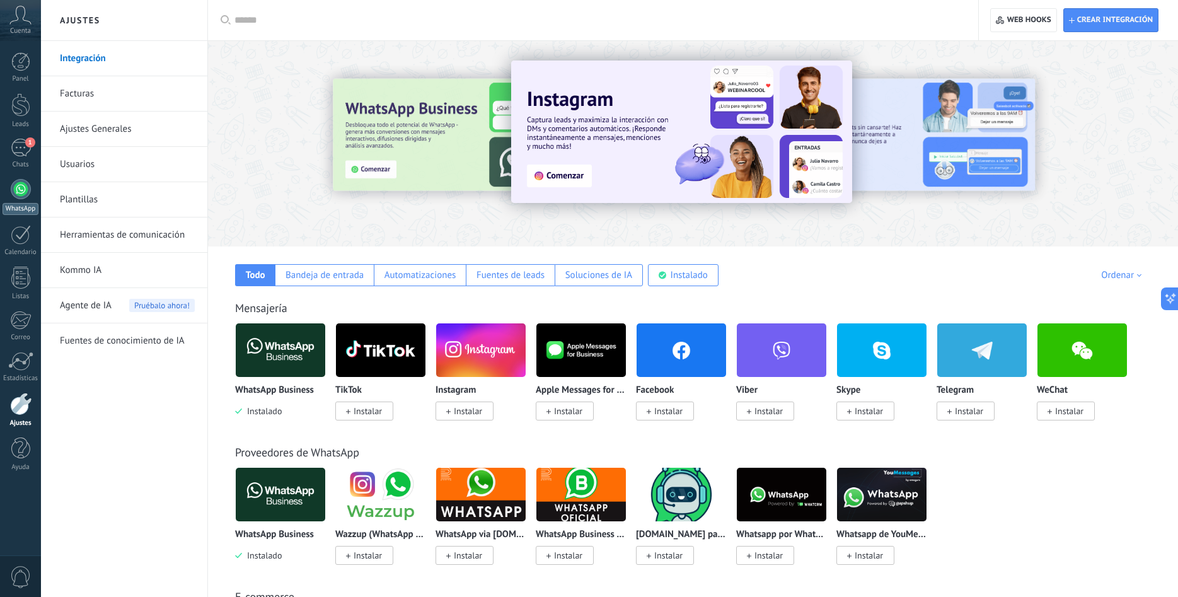
click at [21, 191] on div at bounding box center [21, 189] width 20 height 20
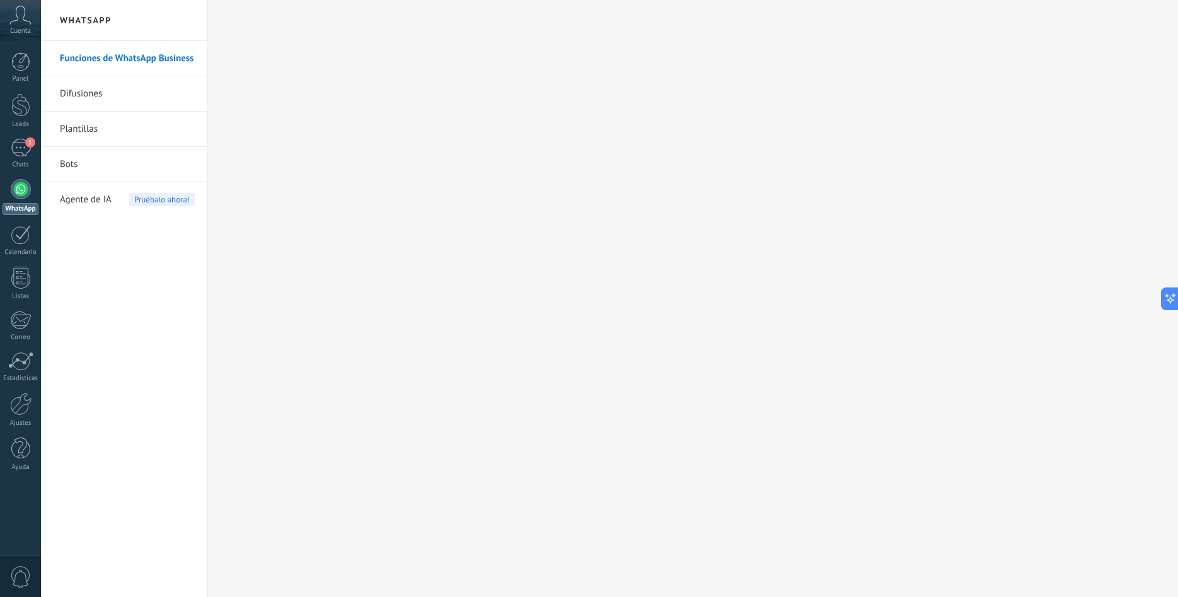
click at [74, 165] on link "Bots" at bounding box center [127, 164] width 135 height 35
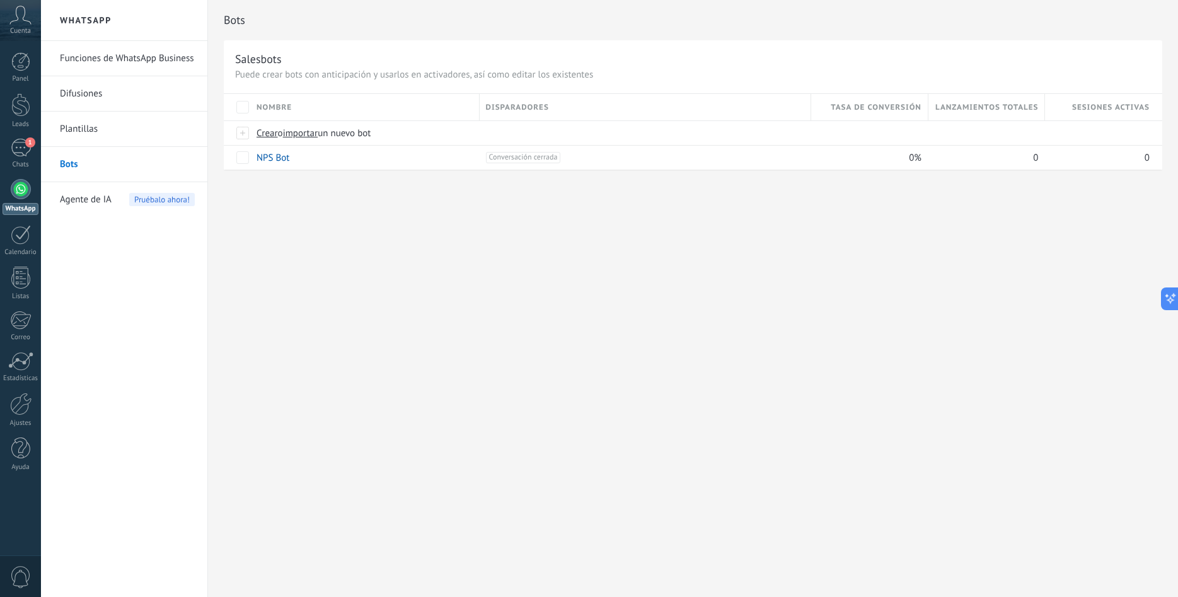
click at [132, 59] on link "Funciones de WhatsApp Business" at bounding box center [127, 58] width 135 height 35
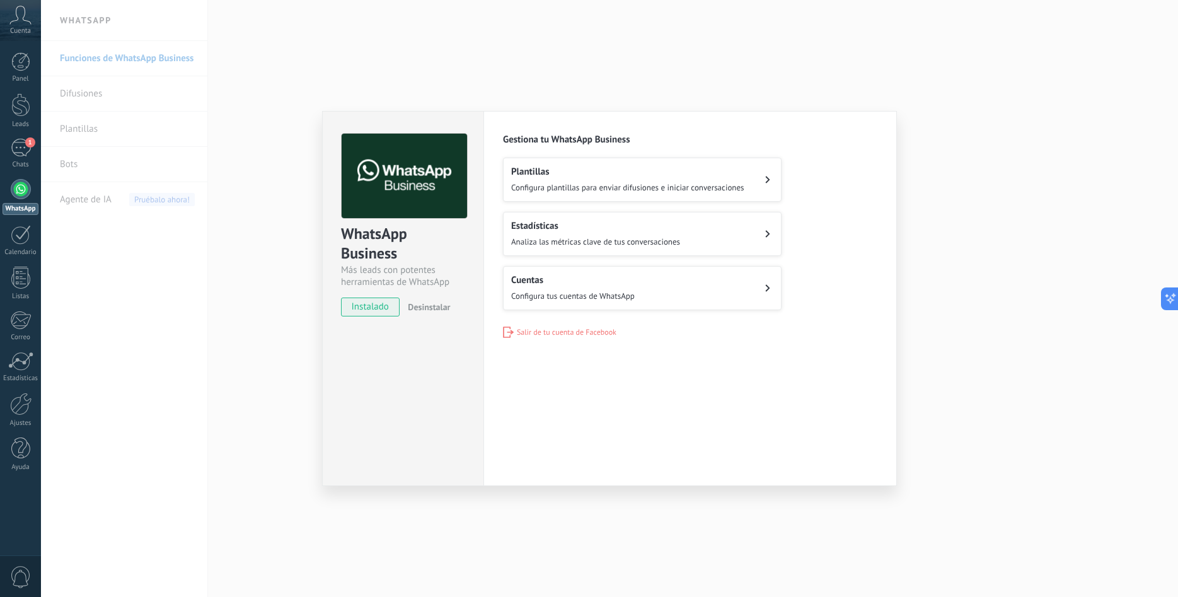
click at [647, 182] on span "Configura plantillas para enviar difusiones e iniciar conversaciones" at bounding box center [627, 187] width 233 height 11
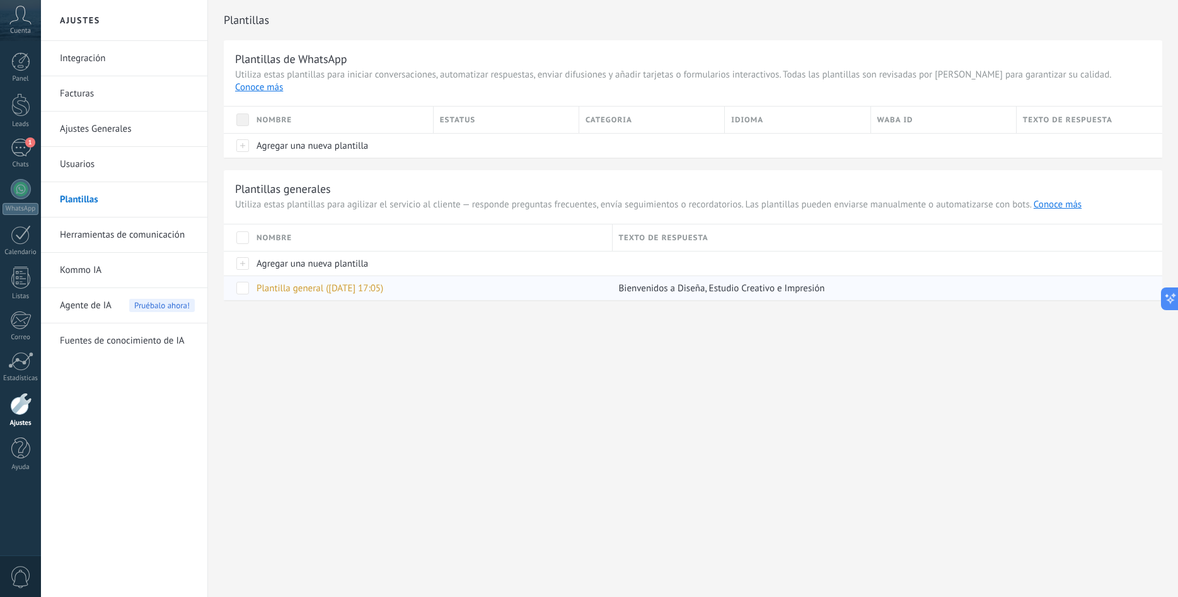
click at [242, 282] on span at bounding box center [242, 288] width 13 height 13
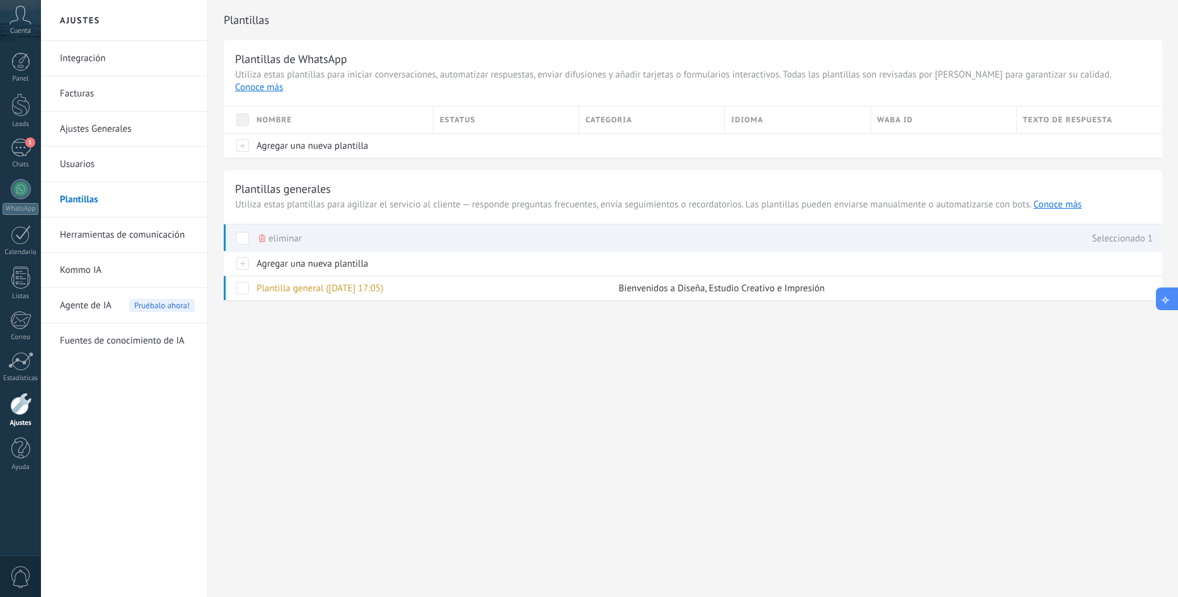
click at [1165, 299] on icon at bounding box center [1165, 298] width 13 height 13
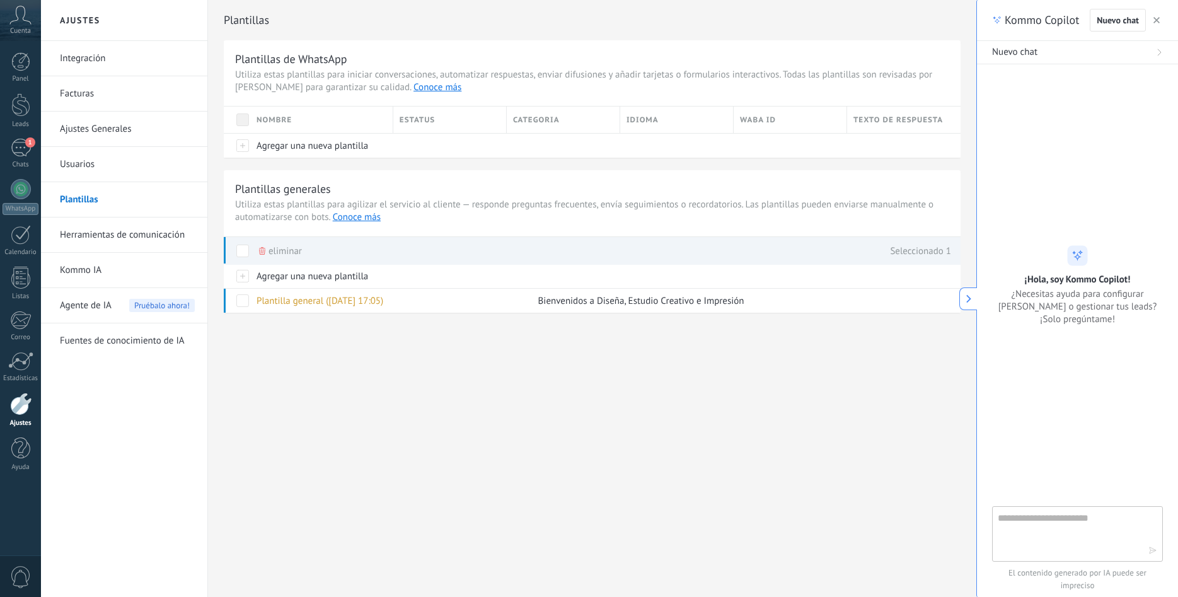
click at [1162, 18] on button "button" at bounding box center [1156, 20] width 13 height 15
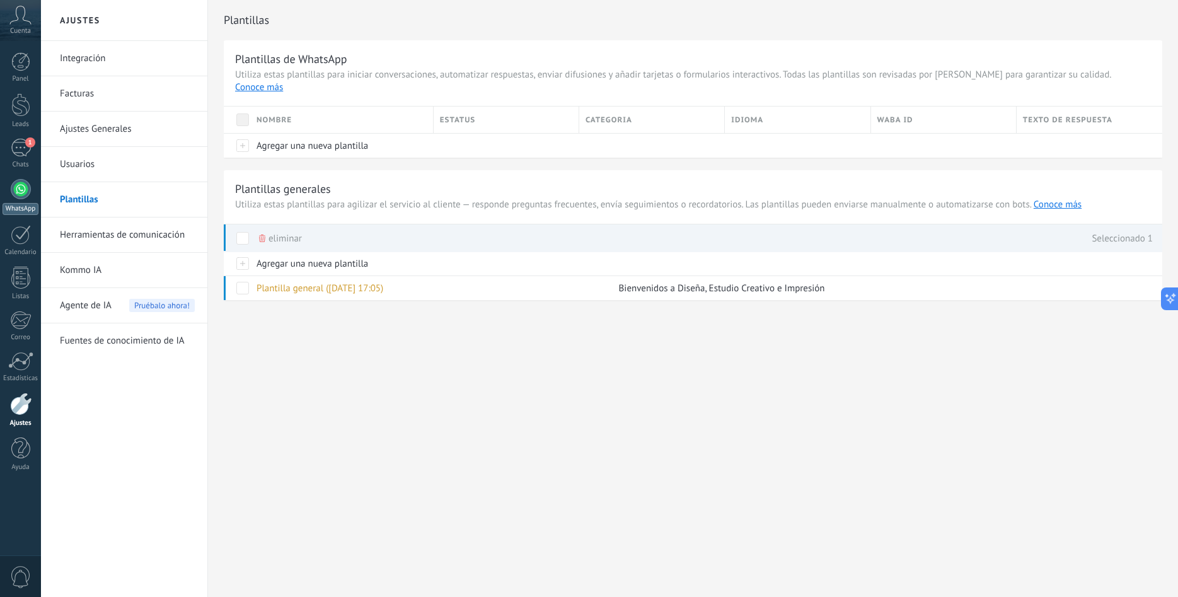
click at [21, 194] on div at bounding box center [21, 189] width 20 height 20
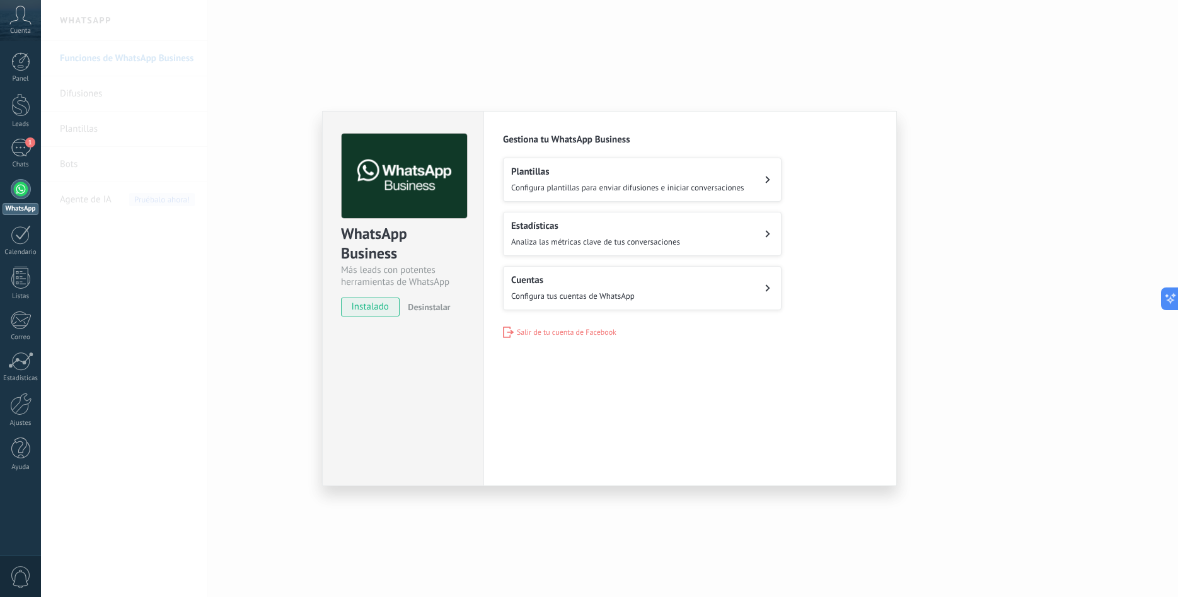
click at [590, 236] on span "Analiza las métricas clave de tus conversaciones" at bounding box center [595, 241] width 169 height 11
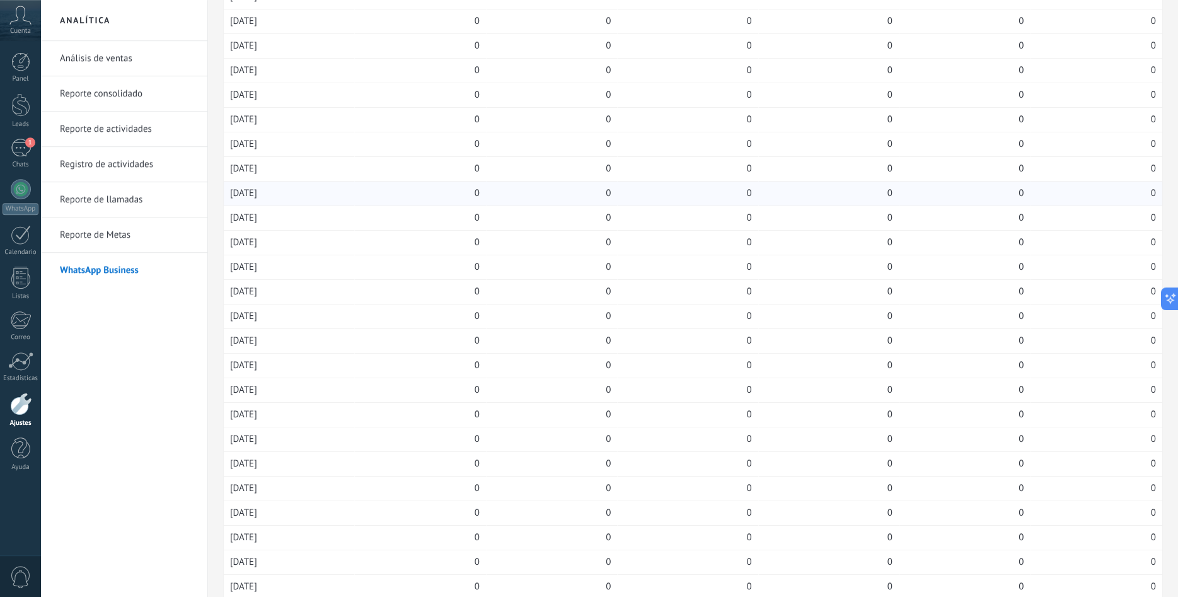
scroll to position [103, 0]
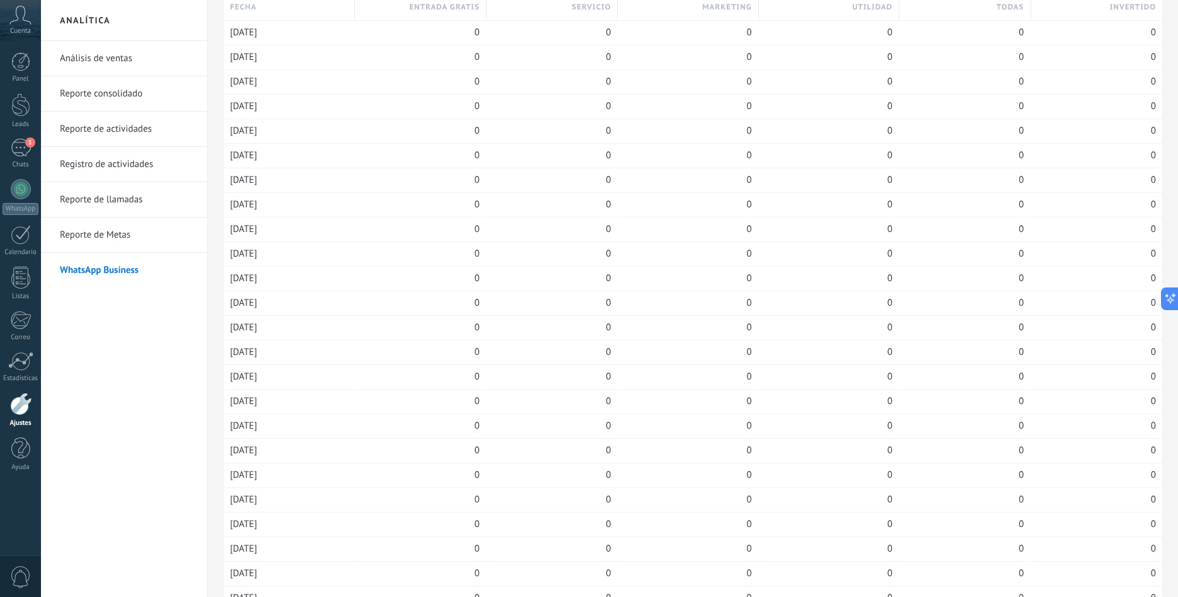
click at [135, 236] on link "Reporte de Metas" at bounding box center [127, 234] width 135 height 35
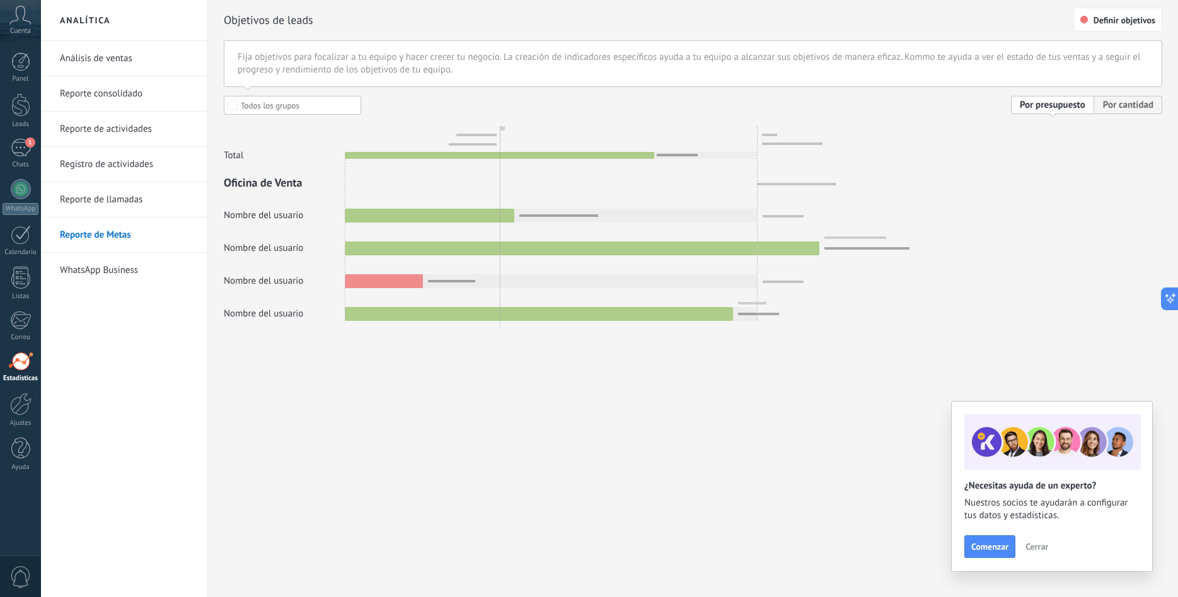
click at [129, 202] on link "Reporte de llamadas" at bounding box center [127, 199] width 135 height 35
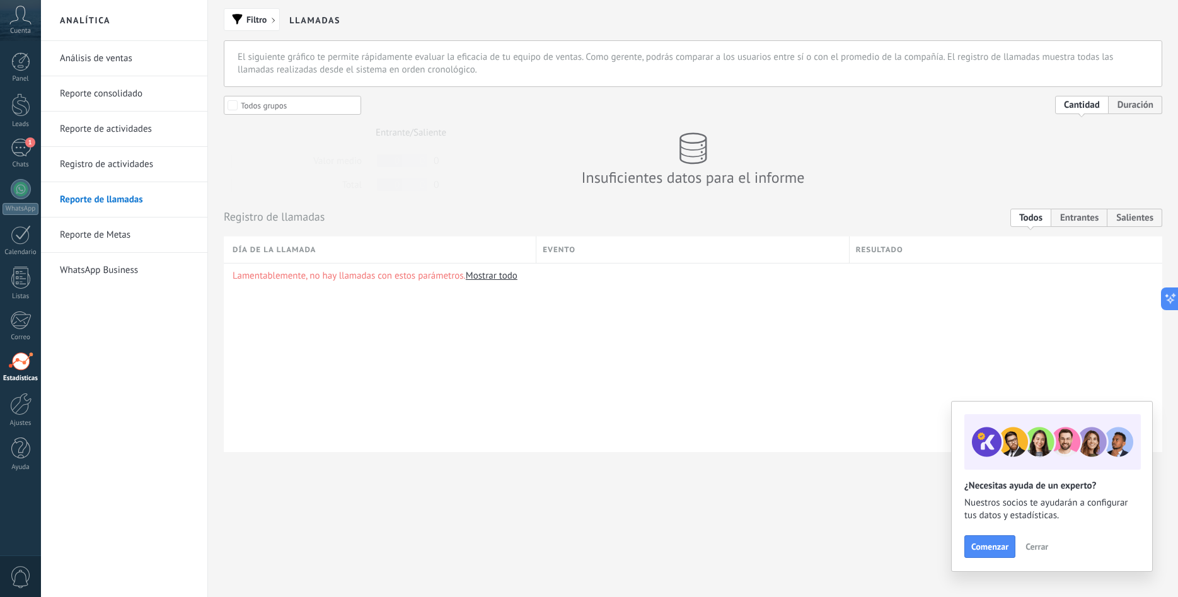
click at [129, 166] on link "Registro de actividades" at bounding box center [127, 164] width 135 height 35
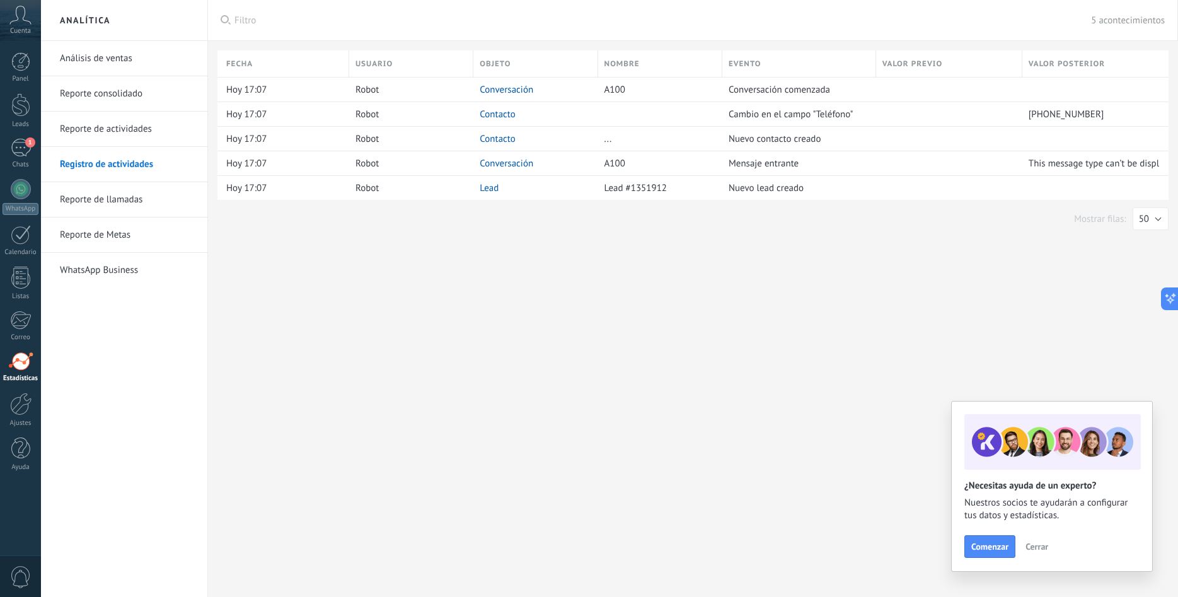
click at [122, 127] on link "Reporte de actividades" at bounding box center [127, 129] width 135 height 35
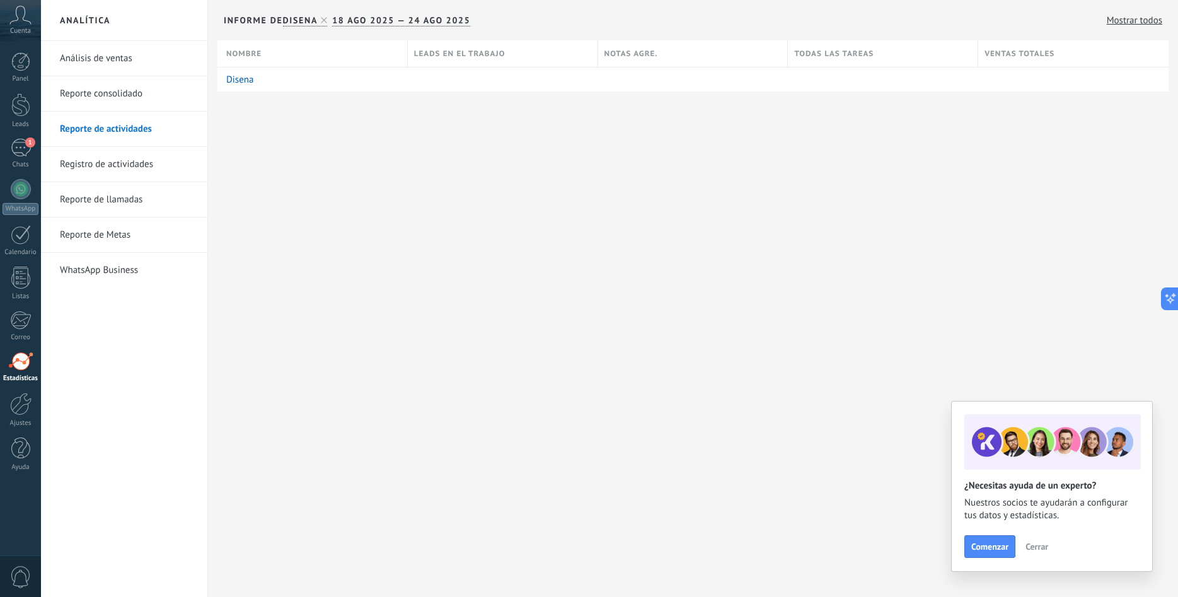
click at [120, 95] on link "Reporte consolidado" at bounding box center [127, 93] width 135 height 35
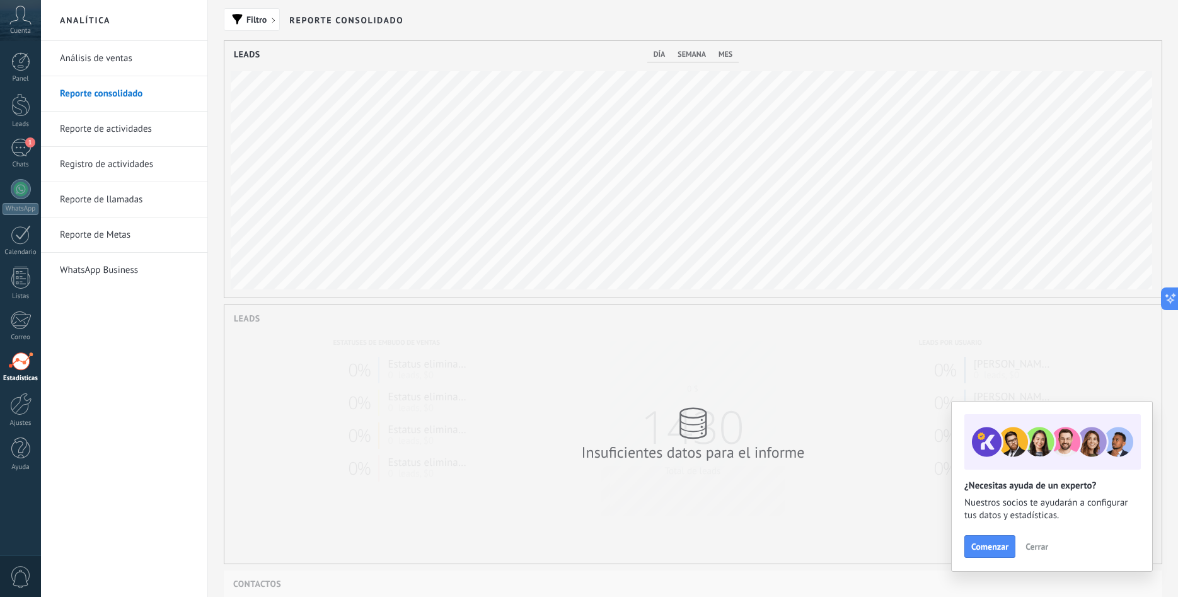
scroll to position [256, 937]
click at [100, 58] on link "Análisis de ventas" at bounding box center [127, 58] width 135 height 35
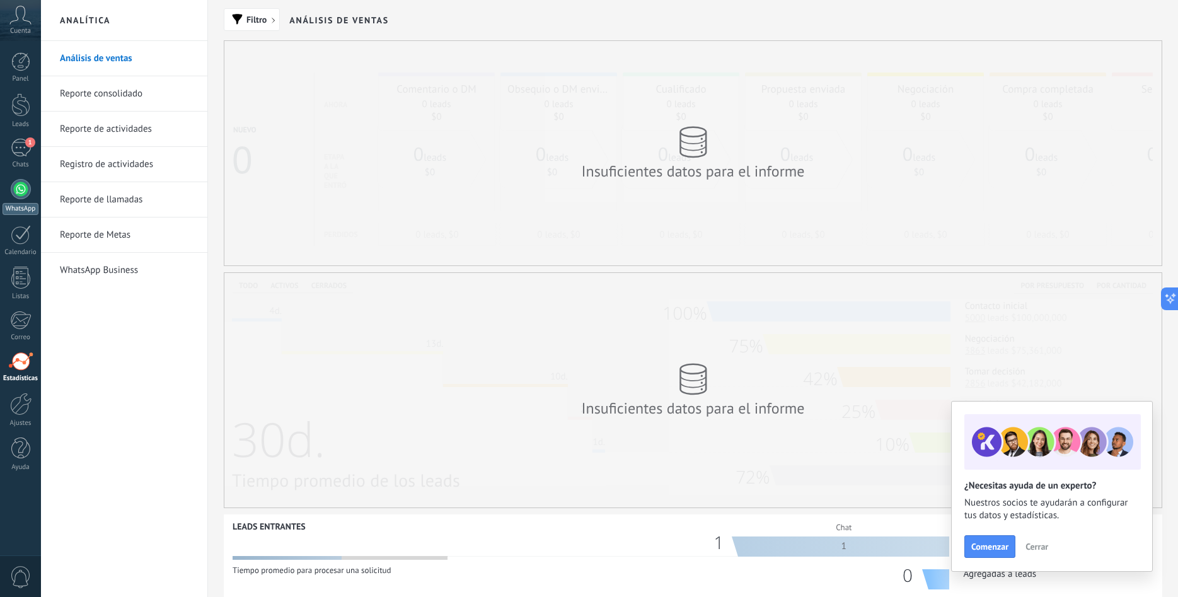
click at [18, 189] on div at bounding box center [21, 189] width 20 height 20
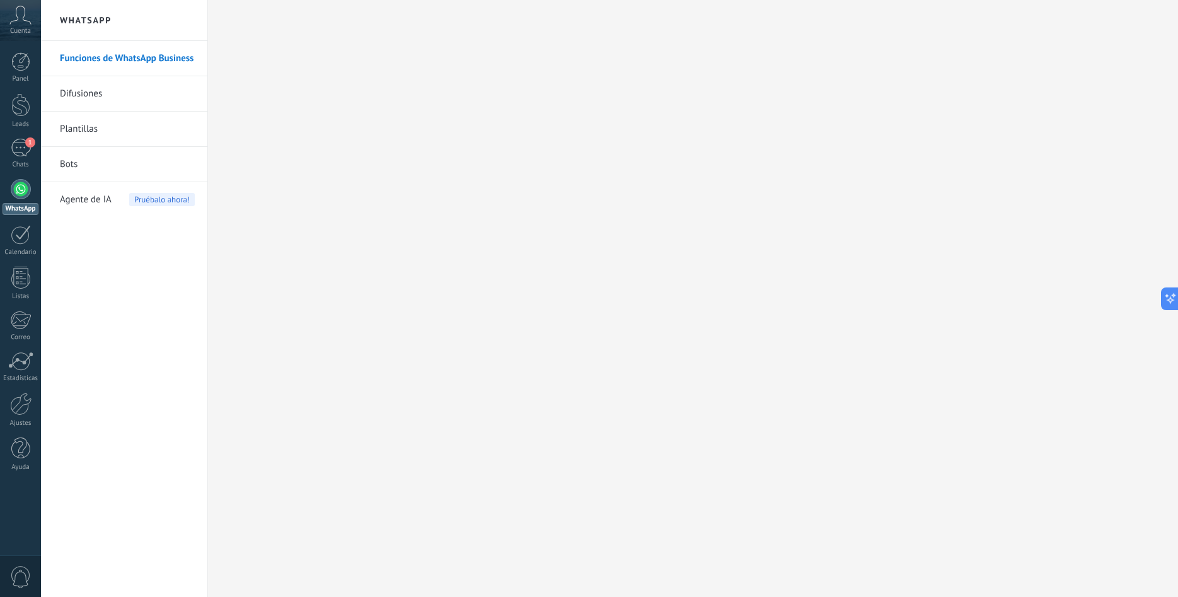
click at [127, 86] on link "Difusiones" at bounding box center [127, 93] width 135 height 35
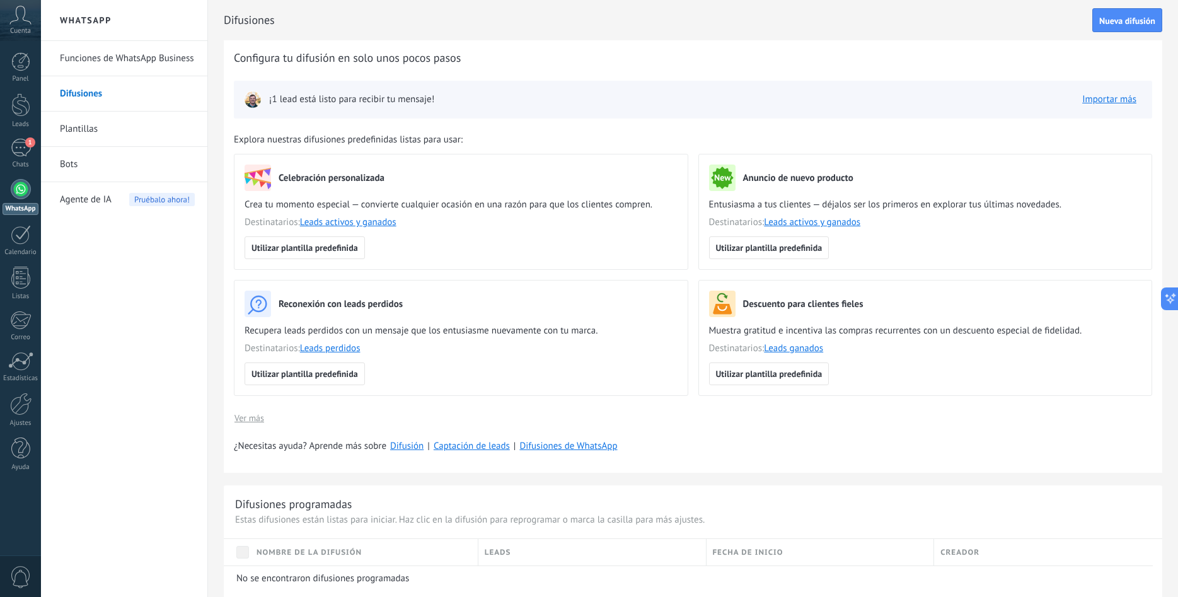
click at [122, 124] on link "Plantillas" at bounding box center [127, 129] width 135 height 35
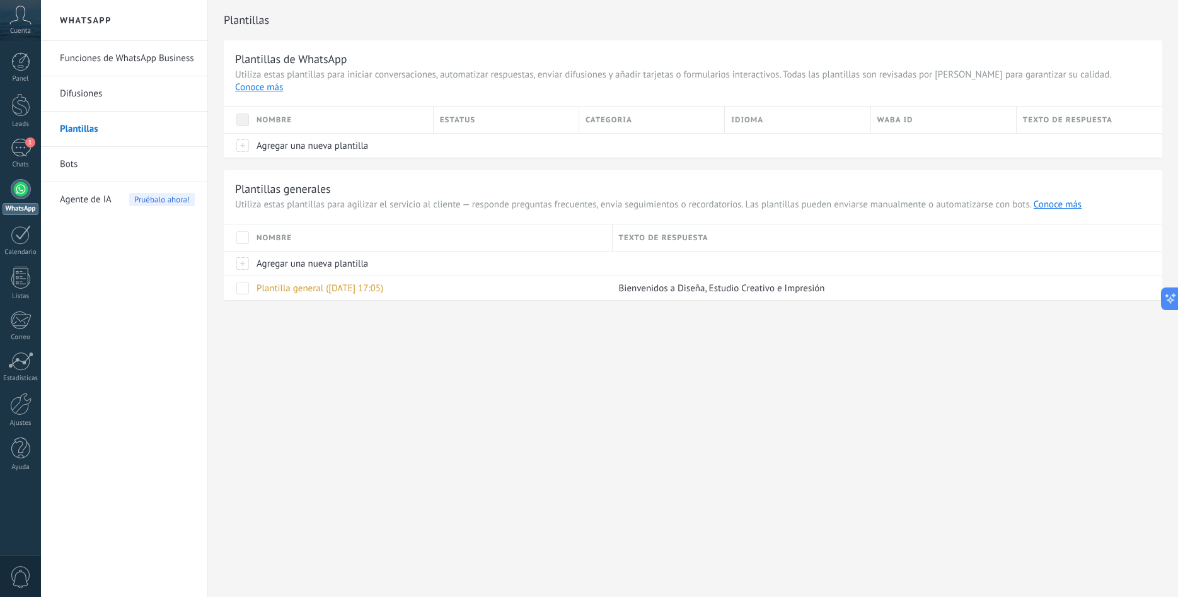
click at [130, 161] on link "Bots" at bounding box center [127, 164] width 135 height 35
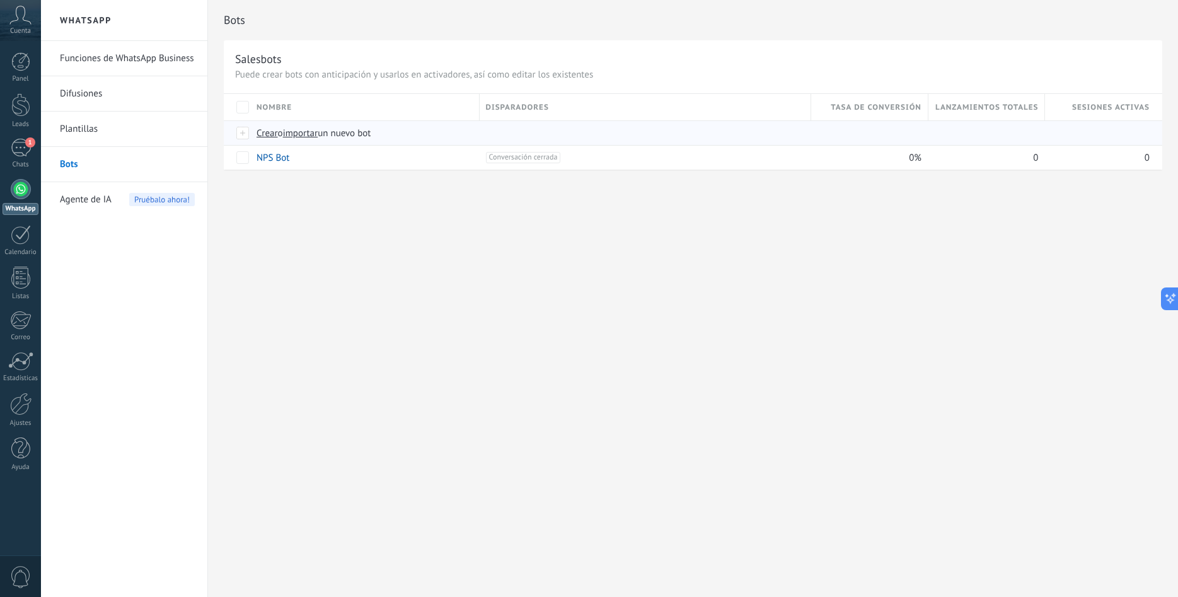
click at [263, 135] on span "Crear" at bounding box center [266, 133] width 21 height 12
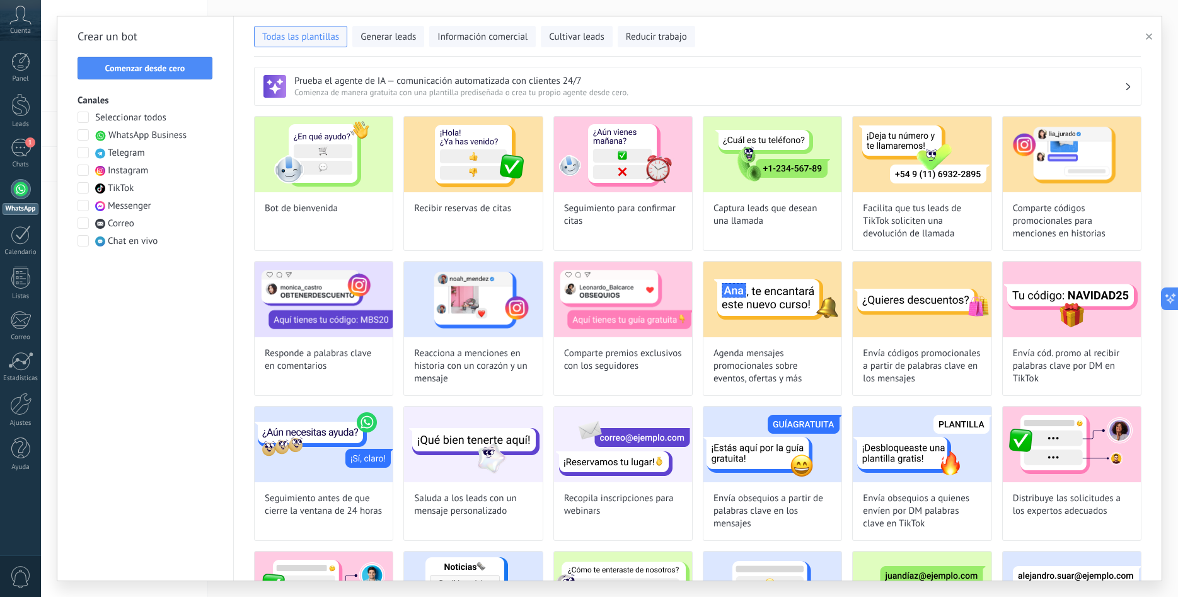
click at [152, 118] on span "Seleccionar todos" at bounding box center [130, 118] width 71 height 13
click at [319, 146] on img at bounding box center [324, 155] width 138 height 76
type input "**********"
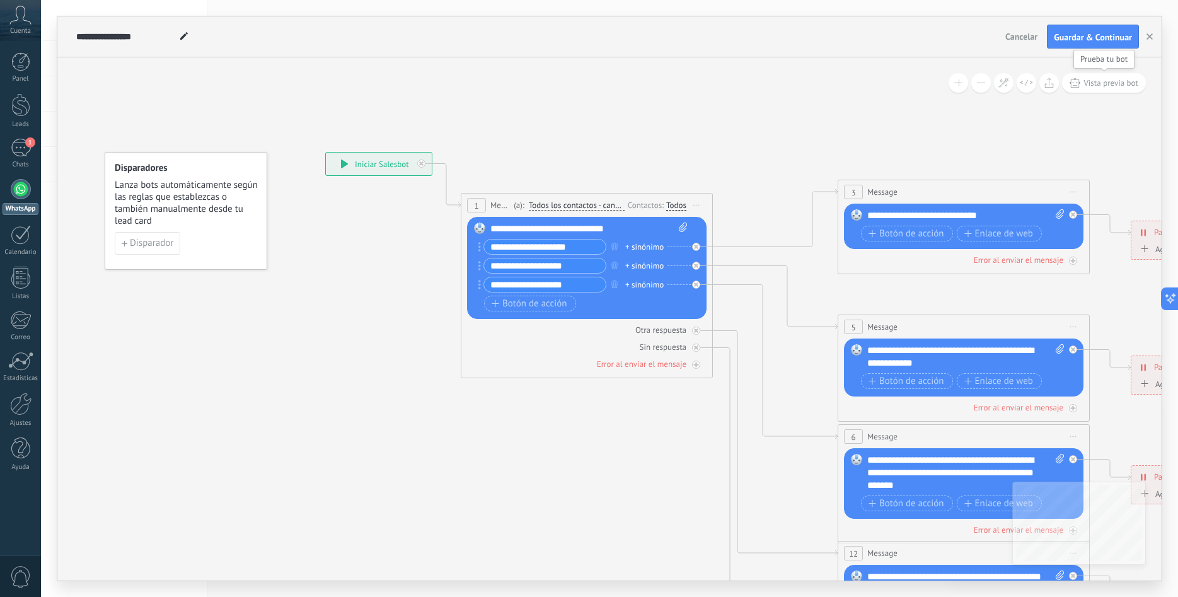
click at [1107, 82] on span "Vista previa bot" at bounding box center [1110, 82] width 55 height 11
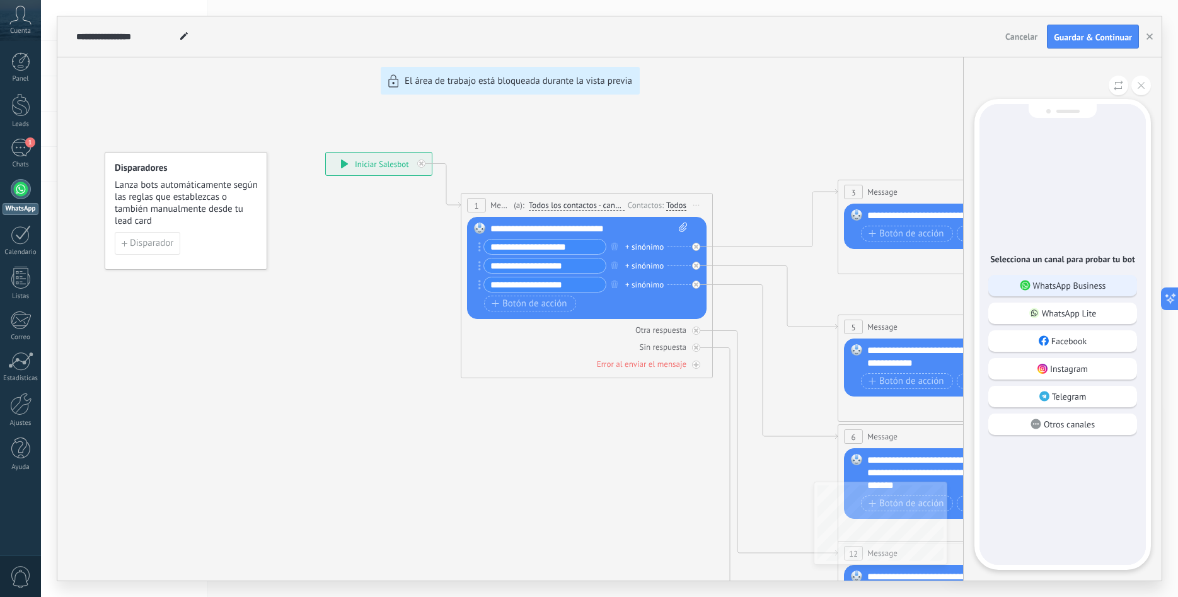
click at [1046, 287] on p "WhatsApp Business" at bounding box center [1069, 285] width 73 height 11
